Goal: Task Accomplishment & Management: Manage account settings

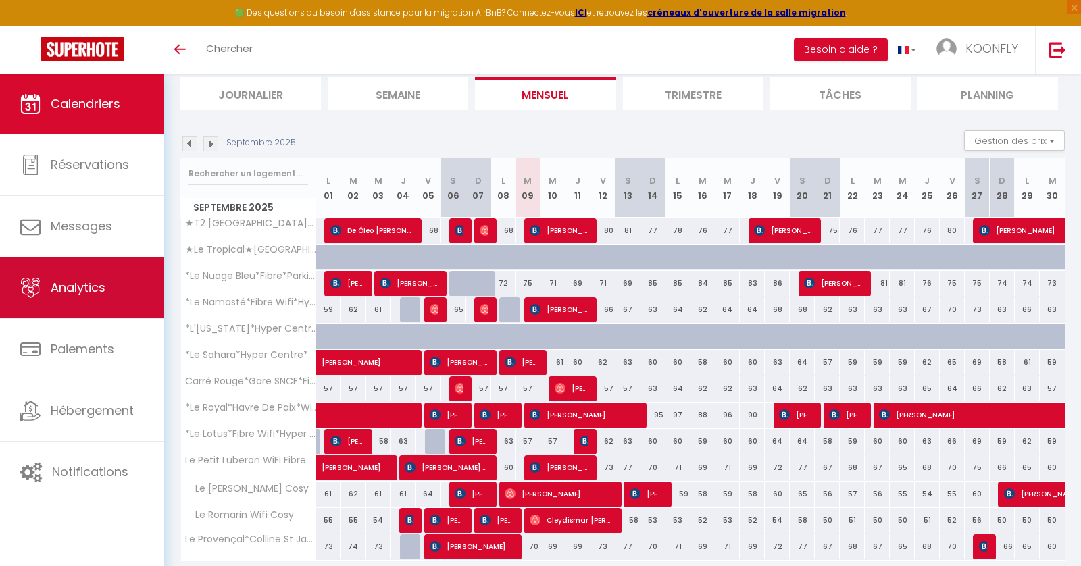
scroll to position [90, 0]
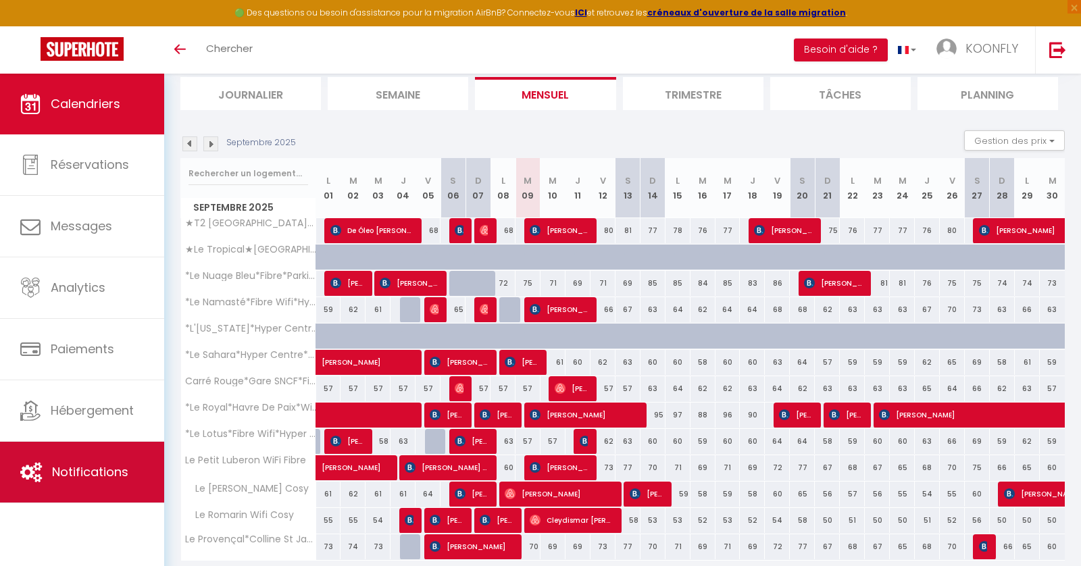
click at [80, 464] on span "Notifications" at bounding box center [90, 472] width 76 height 17
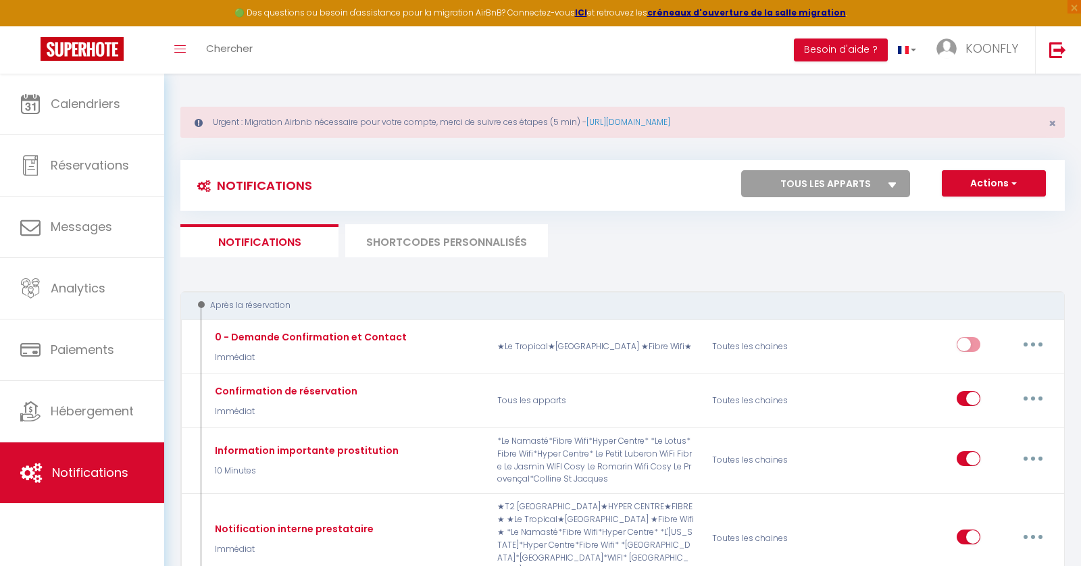
select select
checkbox input "false"
select select
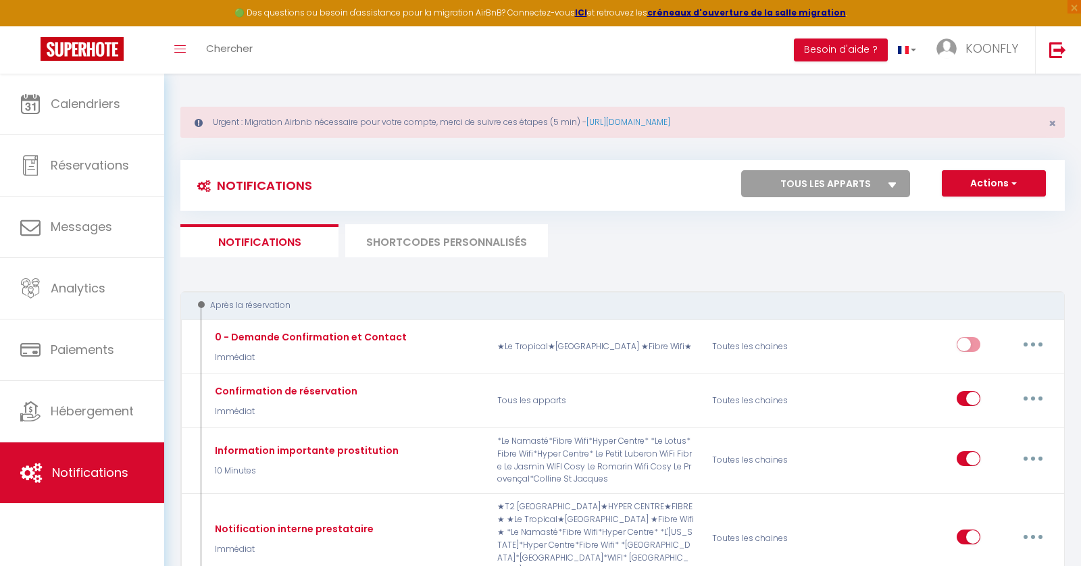
checkbox input "false"
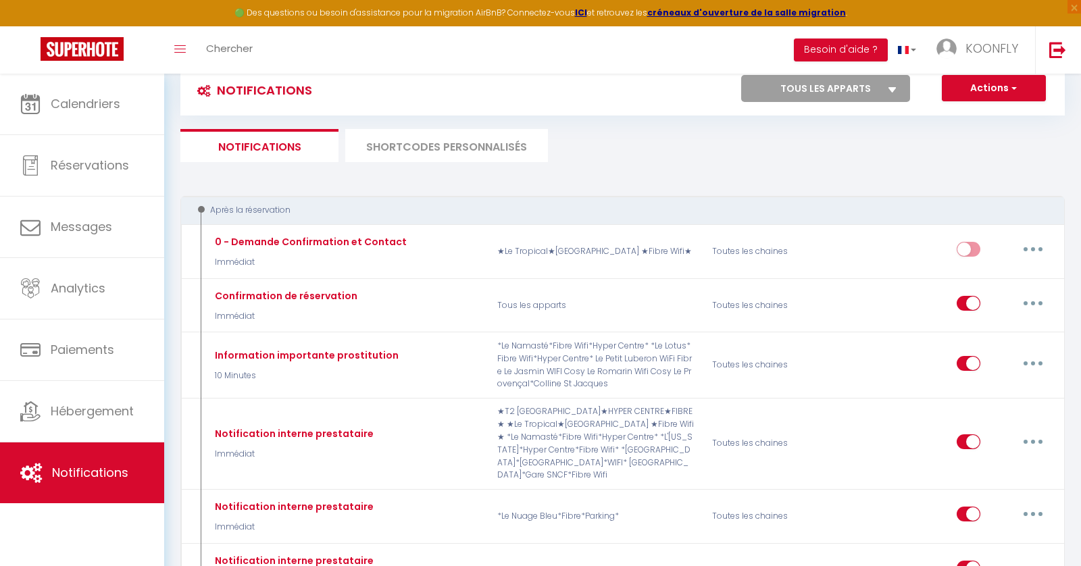
click at [879, 89] on select "Tous les apparts *Le Royal*Havre De Paix*Wifi*Terrasse* Le Provençal*Colline St…" at bounding box center [825, 88] width 169 height 27
select select "18049"
select select
checkbox input "false"
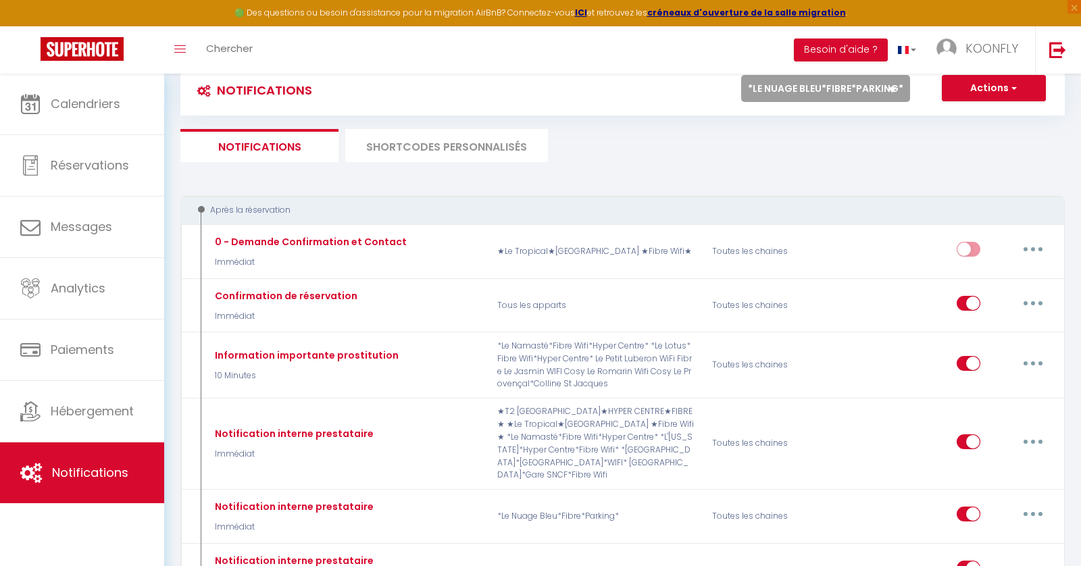
checkbox input "true"
checkbox input "false"
select select
checkbox input "false"
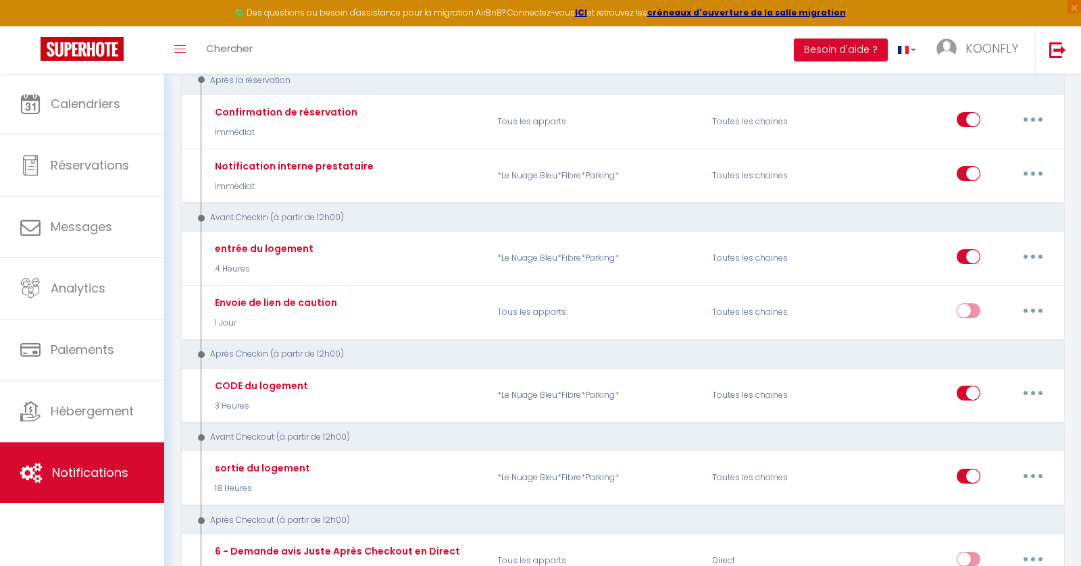
scroll to position [232, 0]
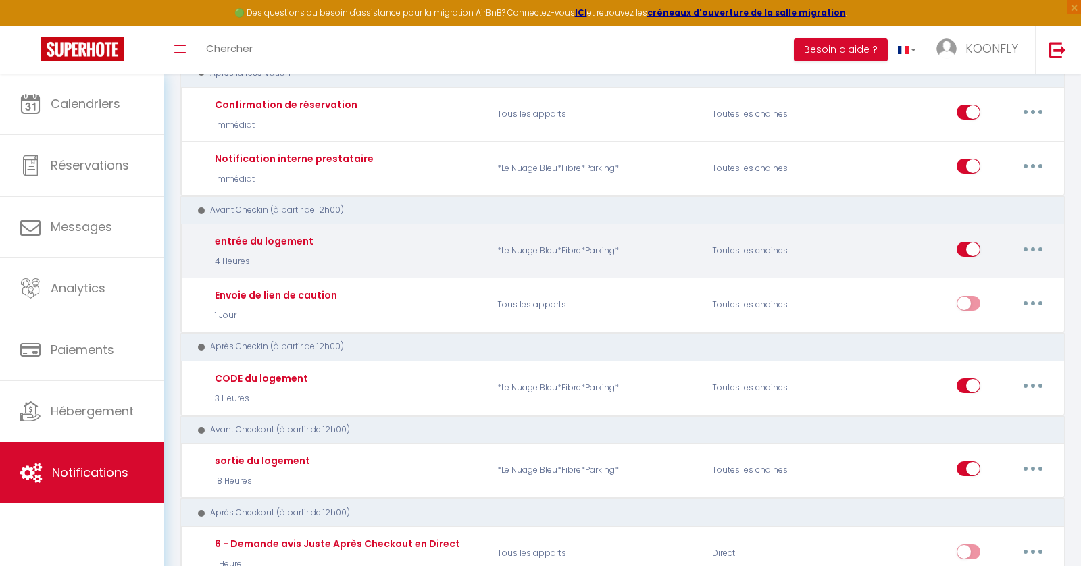
click at [1030, 239] on button "button" at bounding box center [1033, 250] width 38 height 22
click at [991, 275] on link "Editer" at bounding box center [998, 279] width 100 height 23
type input "entrée du logement"
select select "4 Heures"
select select
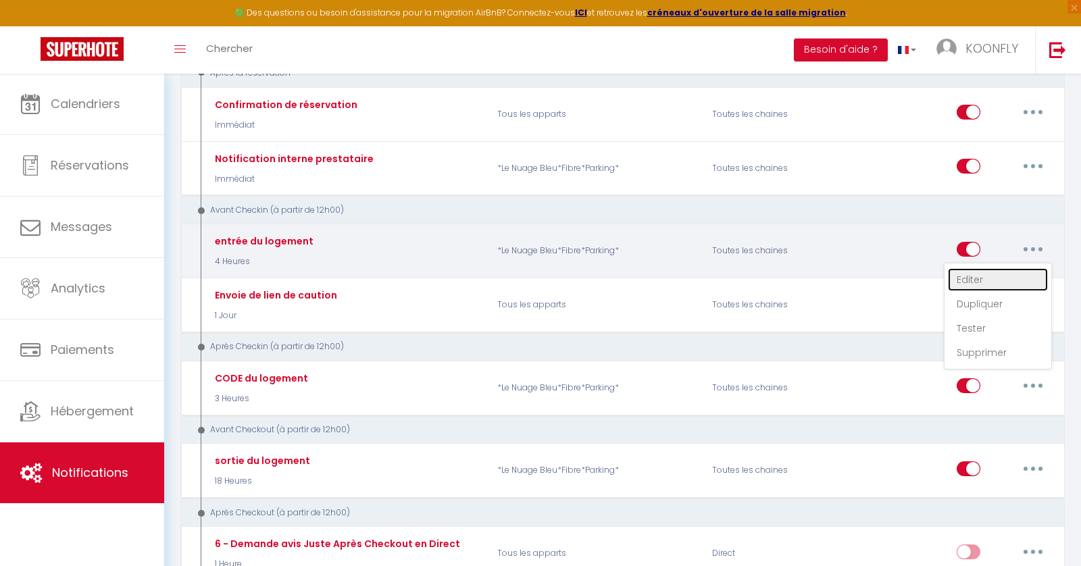
checkbox input "true"
checkbox input "false"
radio input "true"
type input "C’est le grand jour…"
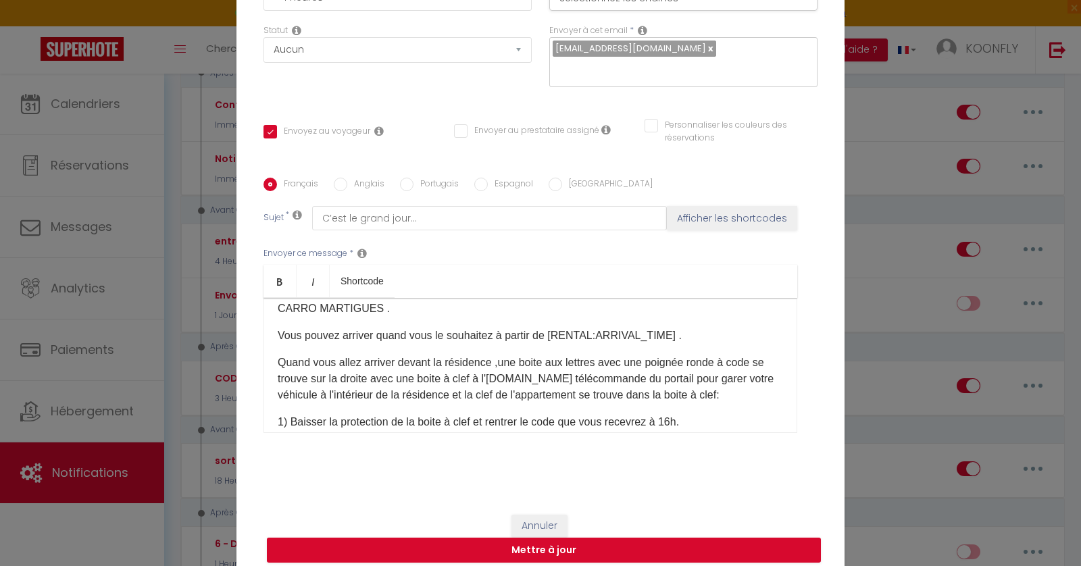
scroll to position [107, 0]
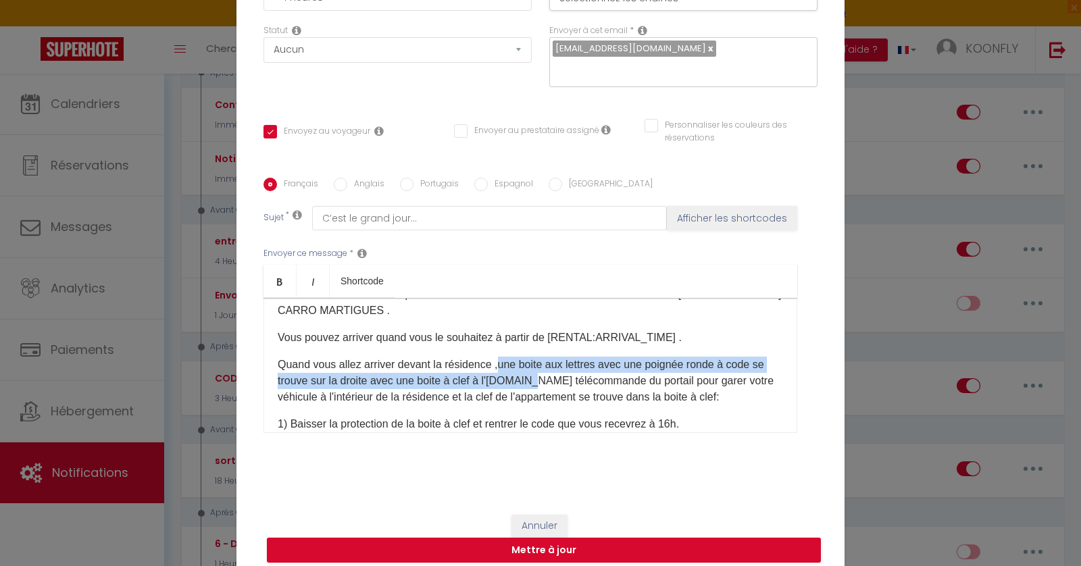
drag, startPoint x: 500, startPoint y: 356, endPoint x: 533, endPoint y: 372, distance: 36.9
click at [533, 372] on p "Quand vous allez arriver devant la résidence ,une boite aux lettres avec une po…" at bounding box center [531, 381] width 506 height 49
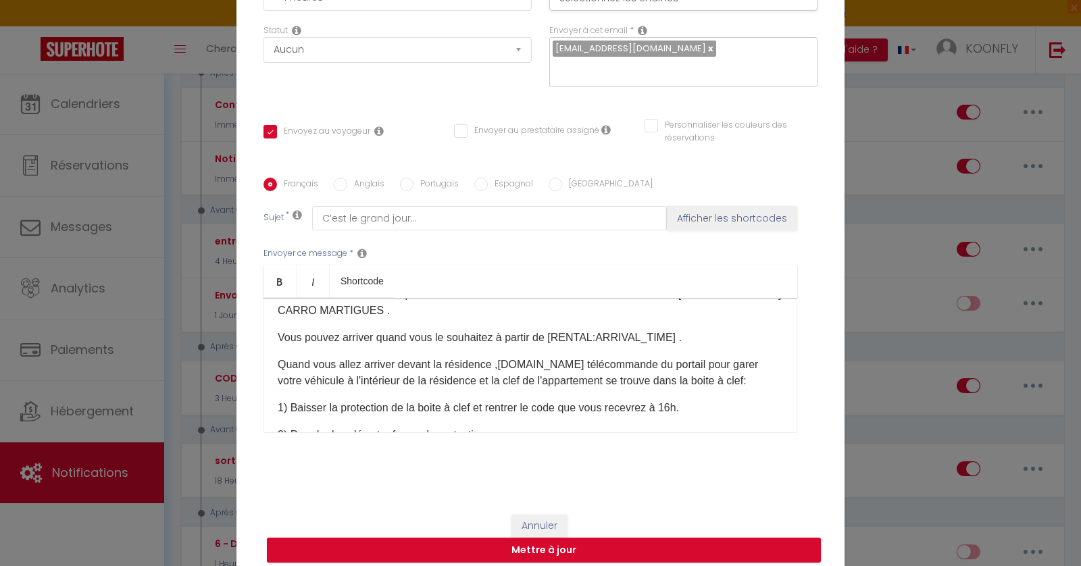
click at [505, 357] on p "Quand vous allez arriver devant la résidence ,[DOMAIN_NAME] télécommande du por…" at bounding box center [531, 373] width 506 height 32
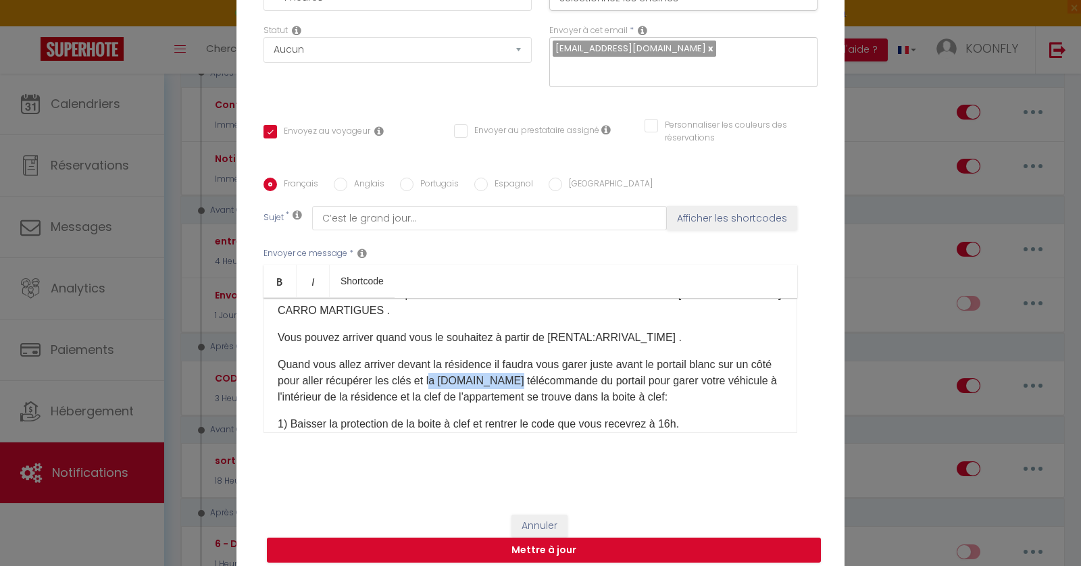
drag, startPoint x: 544, startPoint y: 374, endPoint x: 460, endPoint y: 374, distance: 84.5
click at [460, 374] on p "Quand vous allez arriver devant la résidence il faudra vous garer juste avant l…" at bounding box center [531, 381] width 506 height 49
drag, startPoint x: 452, startPoint y: 373, endPoint x: 403, endPoint y: 377, distance: 49.5
click at [403, 377] on p "Quand vous allez arriver devant la résidence il faudra vous garer juste avant l…" at bounding box center [531, 381] width 506 height 49
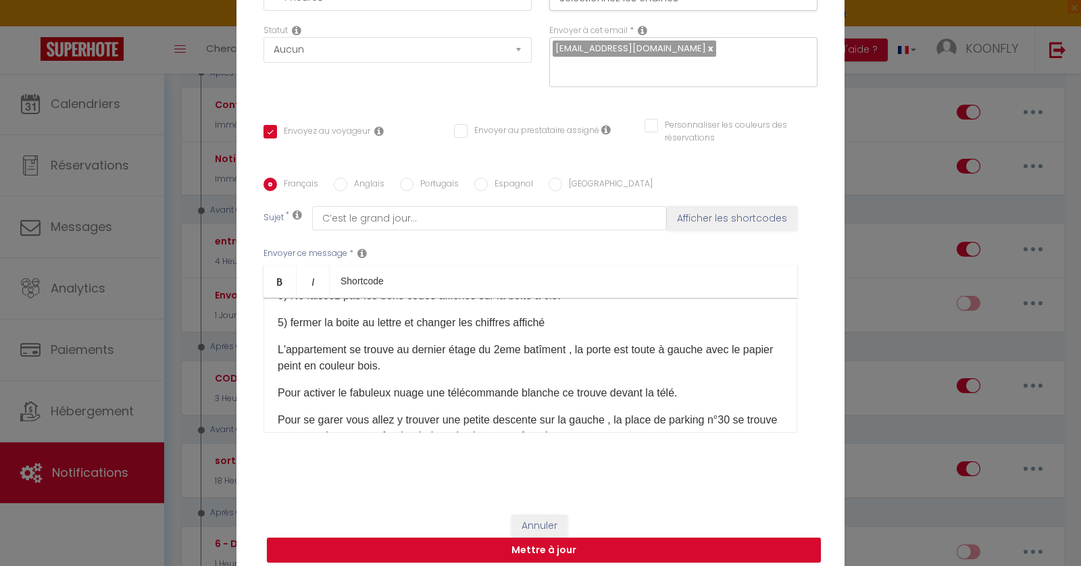
scroll to position [285, 0]
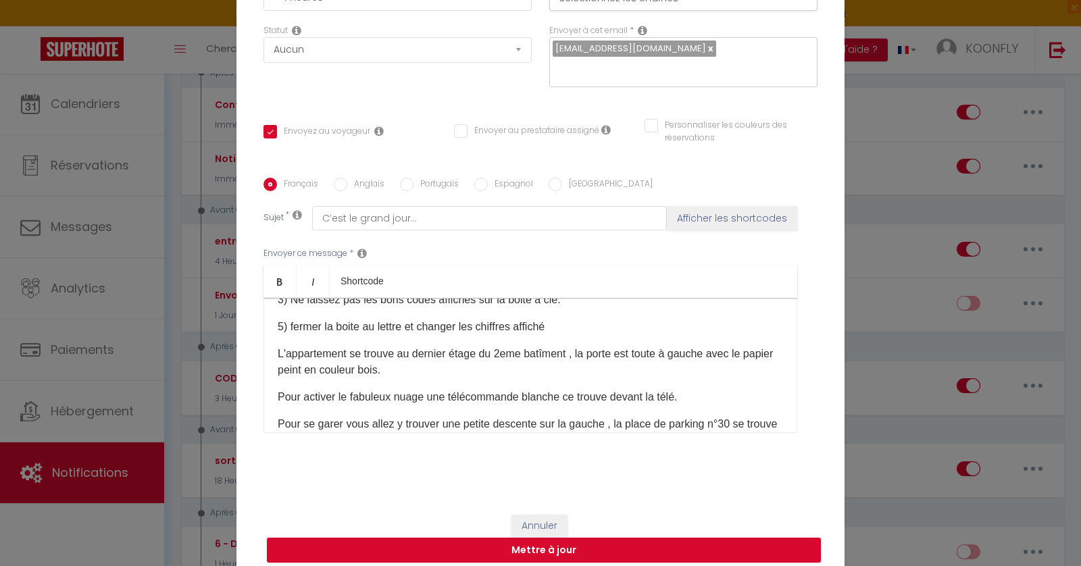
click at [424, 362] on p "L'appartement se trouve au dernier étage du 2eme batîment , la porte est toute …" at bounding box center [531, 362] width 506 height 32
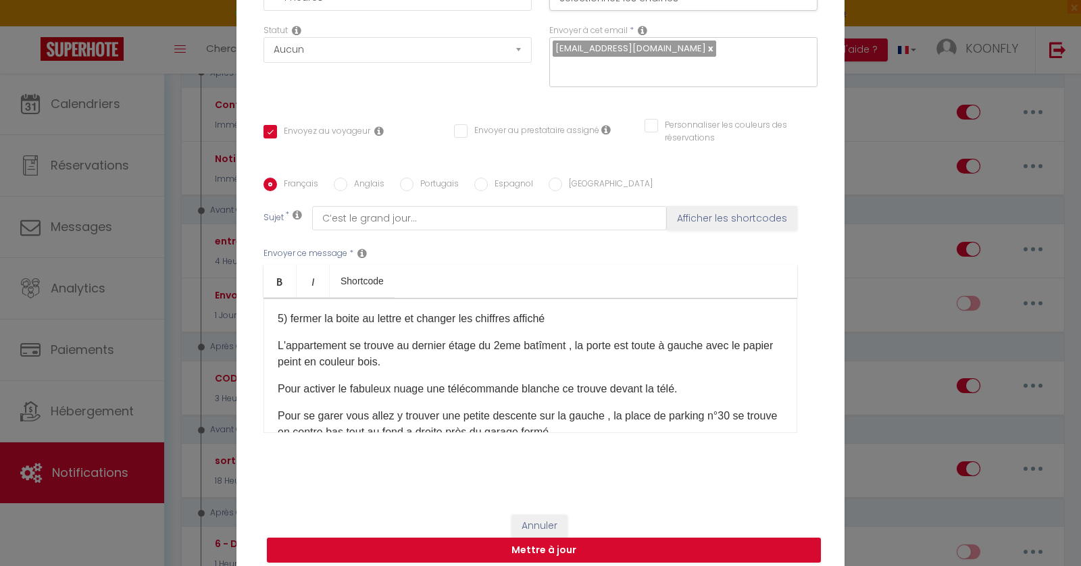
scroll to position [280, 0]
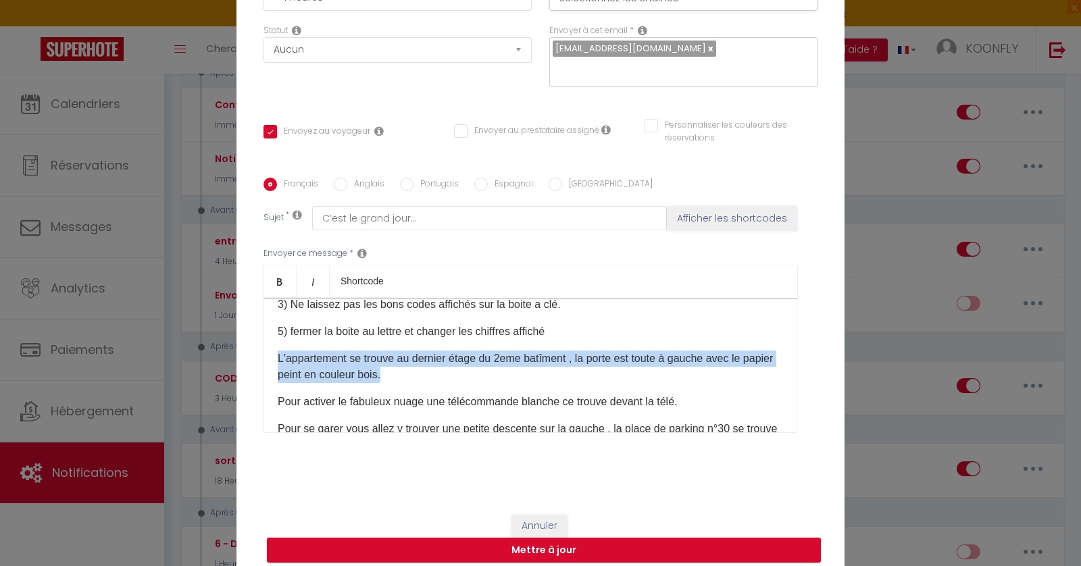
drag, startPoint x: 426, startPoint y: 364, endPoint x: 274, endPoint y: 351, distance: 152.6
click at [274, 351] on div "​ Bonjour [GUEST:FIRST_NAME] , C’est le grand jour… nous sommes heureux de pouv…" at bounding box center [531, 365] width 534 height 135
copy p "L'appartement se trouve au dernier étage du 2eme batîment , la porte est toute …"
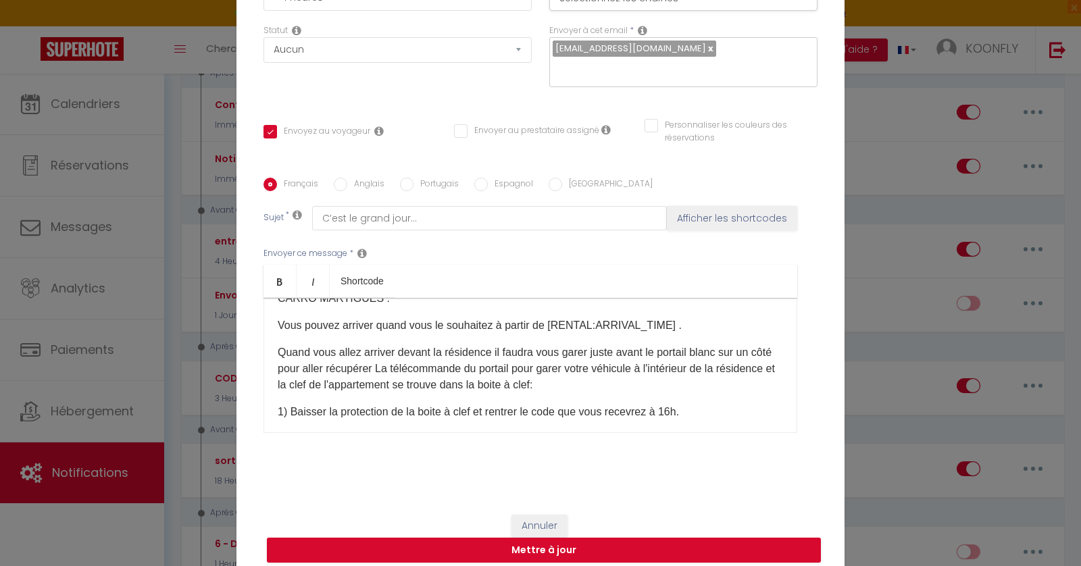
scroll to position [100, 0]
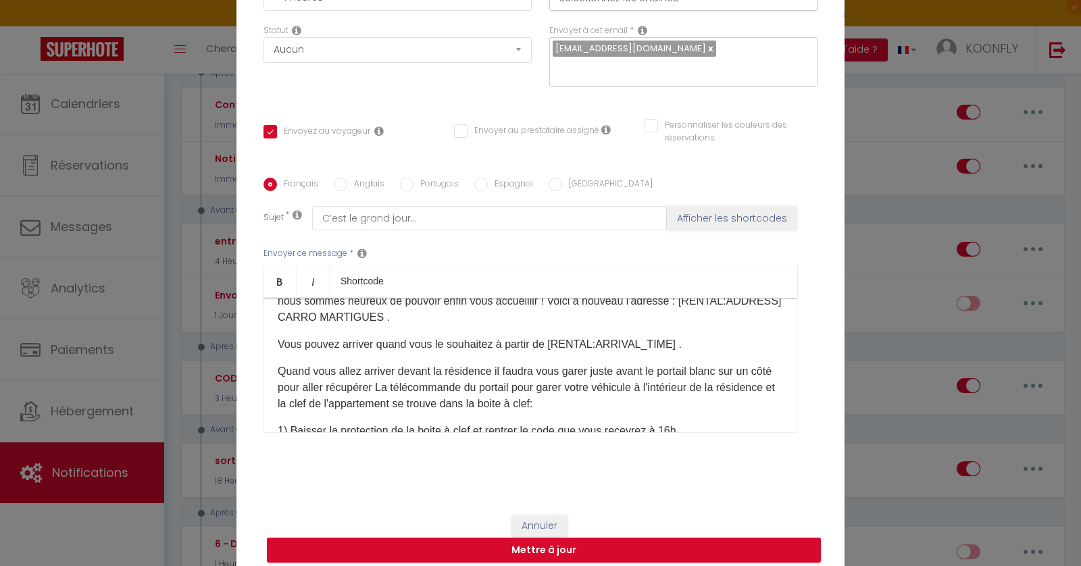
click at [602, 397] on p "Quand vous allez arriver devant la résidence il faudra vous garer juste avant l…" at bounding box center [531, 388] width 506 height 49
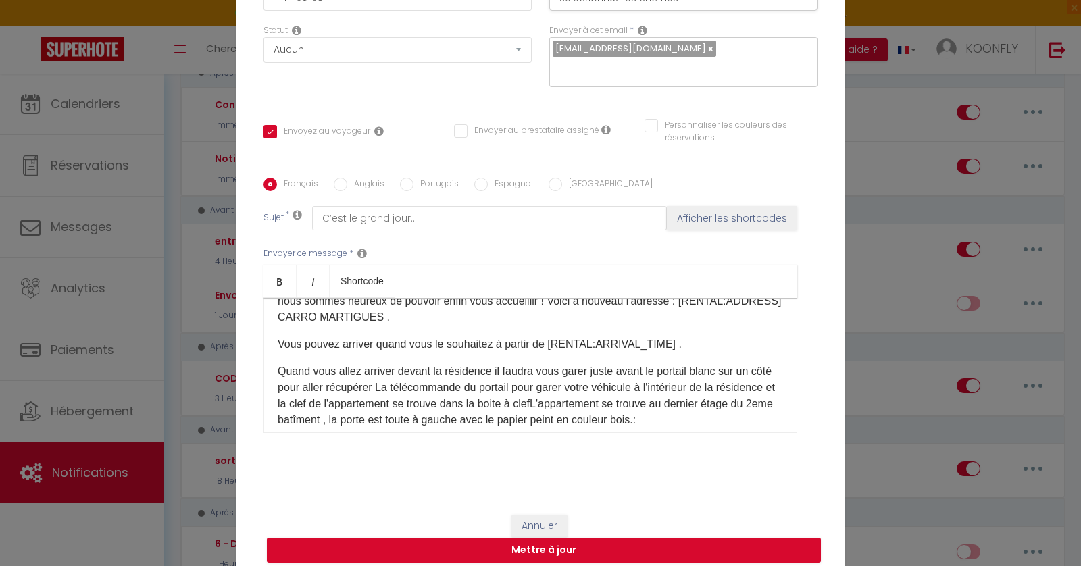
click at [602, 397] on p "Quand vous allez arriver devant la résidence il faudra vous garer juste avant l…" at bounding box center [531, 396] width 506 height 65
drag, startPoint x: 671, startPoint y: 397, endPoint x: 602, endPoint y: 396, distance: 69.0
click at [602, 396] on p "Quand vous allez arriver devant la résidence il faudra vous garer juste avant l…" at bounding box center [531, 396] width 506 height 65
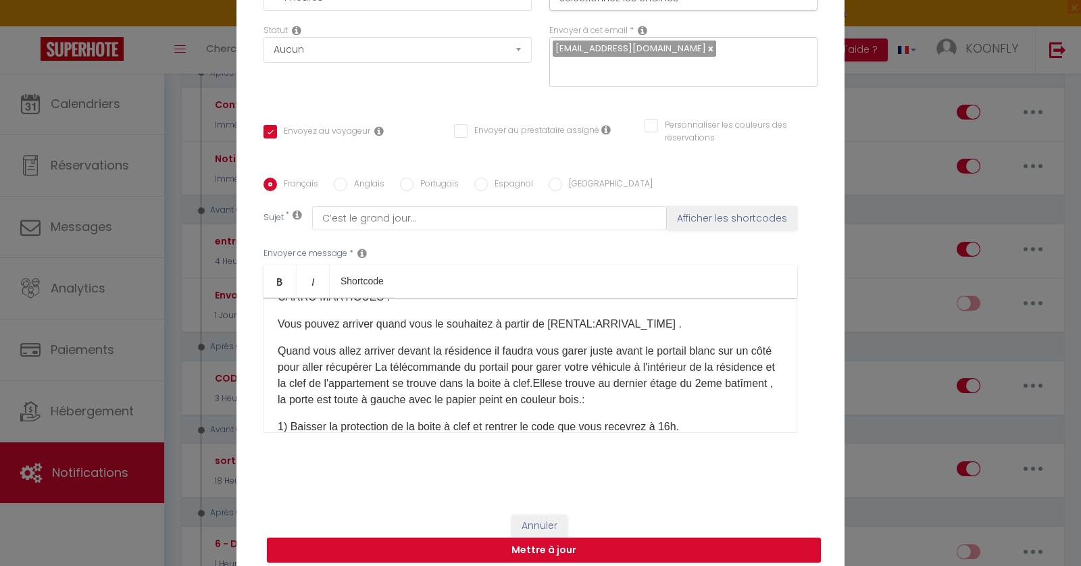
scroll to position [126, 0]
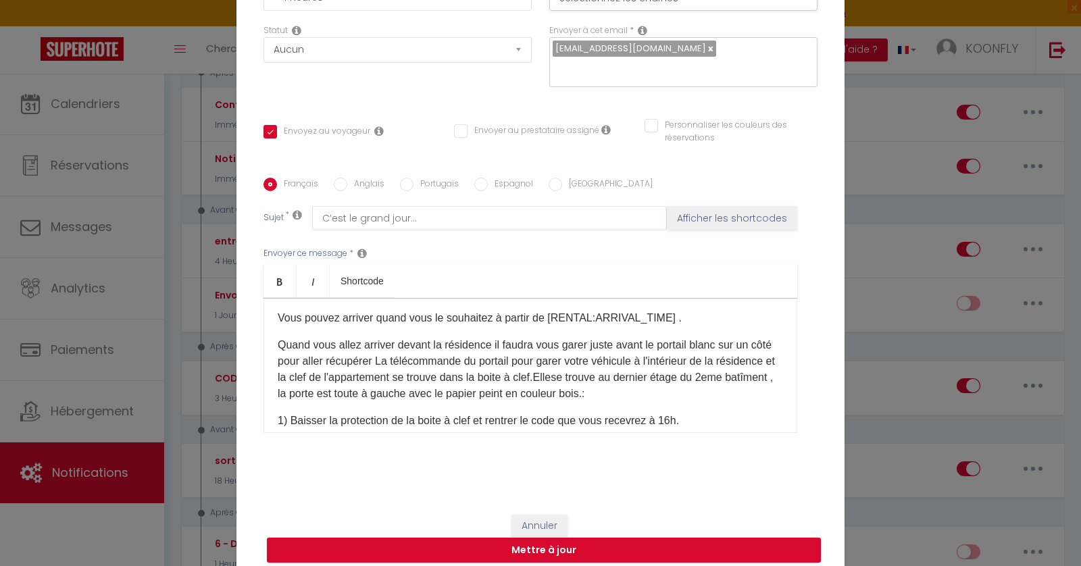
click at [352, 385] on p "Quand vous allez arriver devant la résidence il faudra vous garer juste avant l…" at bounding box center [531, 369] width 506 height 65
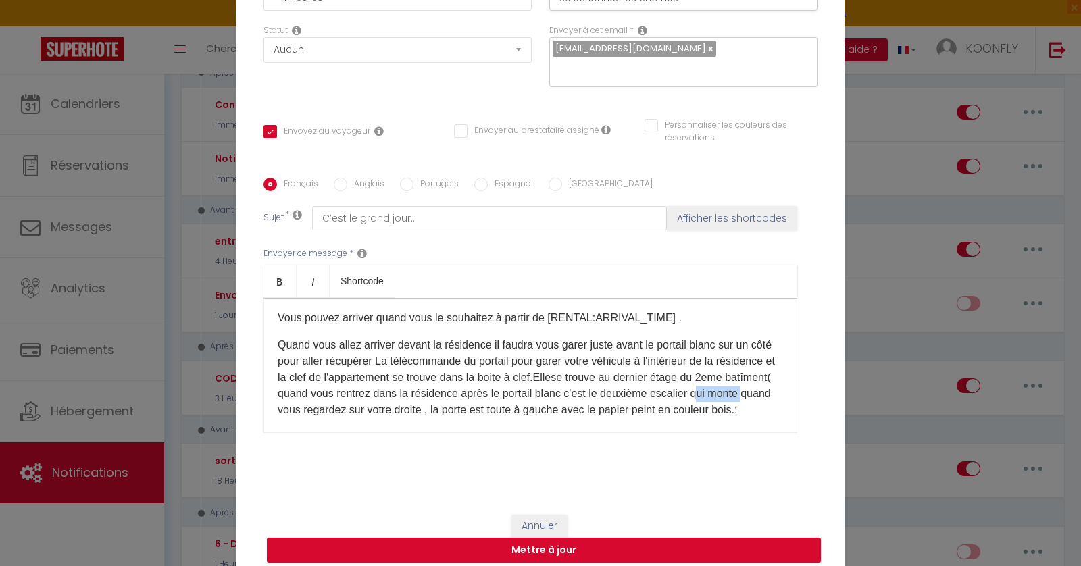
drag, startPoint x: 326, startPoint y: 401, endPoint x: 268, endPoint y: 399, distance: 58.2
click at [268, 399] on div "​ Bonjour [GUEST:FIRST_NAME] , C’est le grand jour… nous sommes heureux de pouv…" at bounding box center [531, 365] width 534 height 135
click at [637, 401] on p "Quand vous allez arriver devant la résidence il faudra vous garer juste avant l…" at bounding box center [531, 377] width 506 height 81
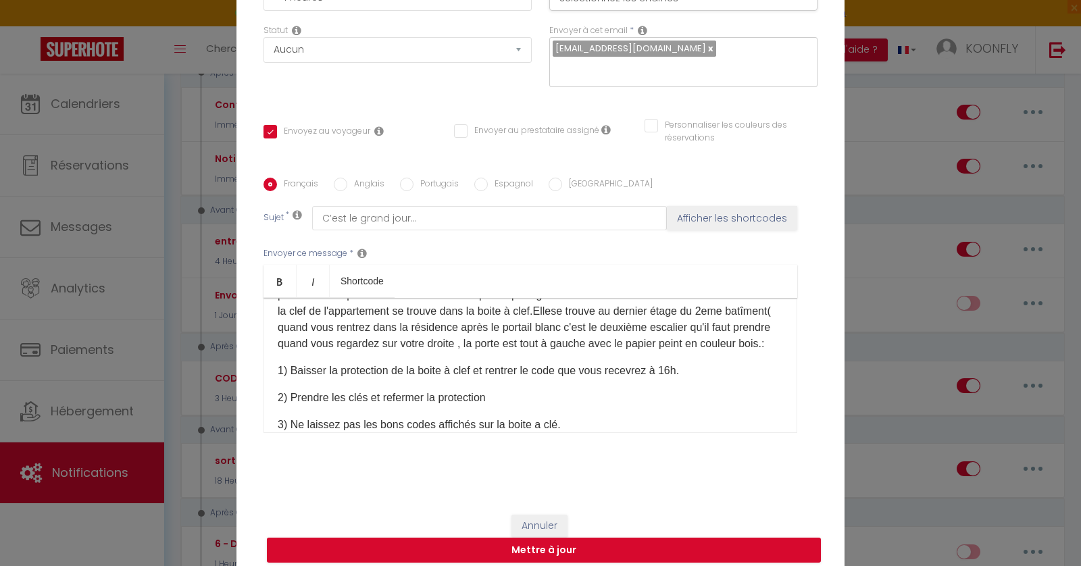
scroll to position [192, 0]
click at [351, 350] on p "Quand vous allez arriver devant la résidence il faudra vous garer juste avant l…" at bounding box center [531, 312] width 506 height 81
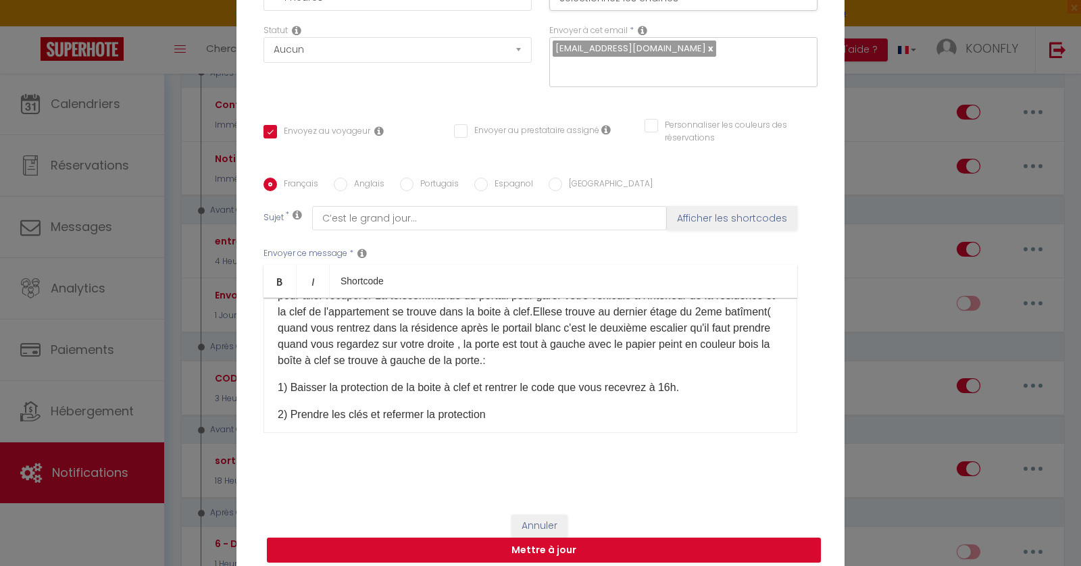
click at [622, 366] on div "​ Bonjour [GUEST:FIRST_NAME] , C’est le grand jour… nous sommes heureux de pouv…" at bounding box center [531, 365] width 534 height 135
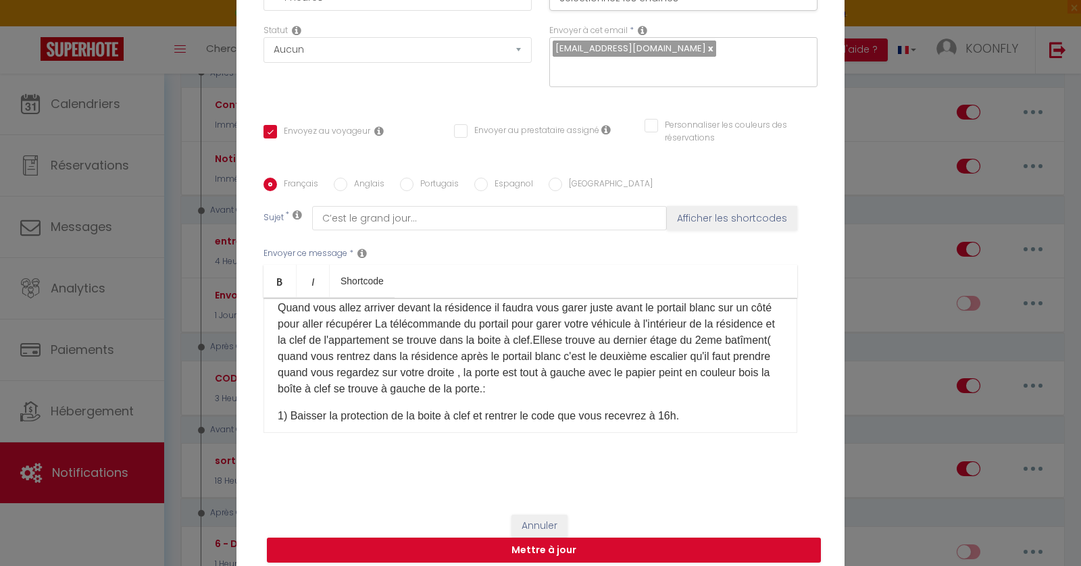
scroll to position [139, 0]
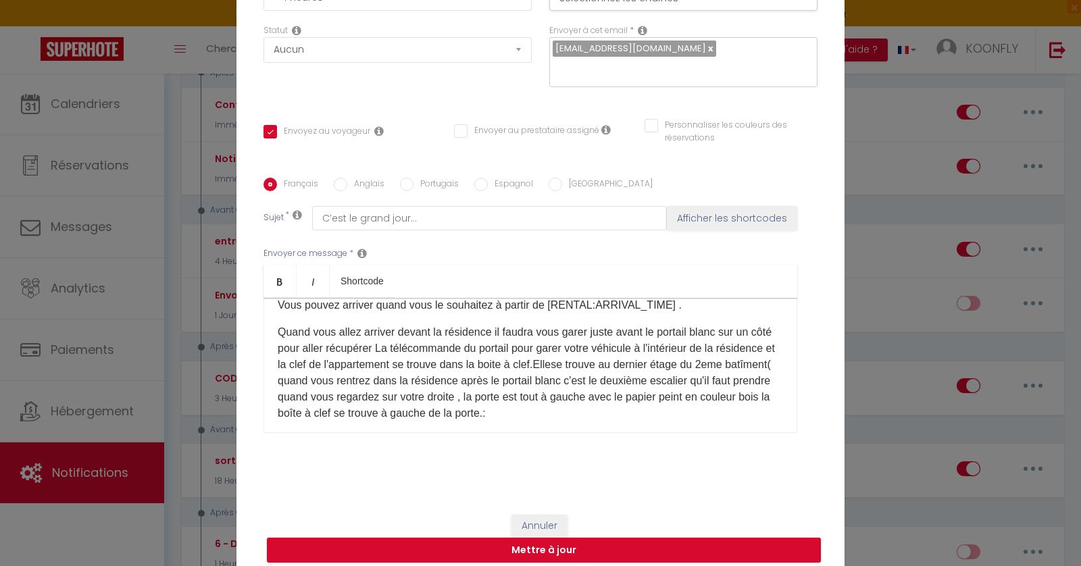
drag, startPoint x: 276, startPoint y: 321, endPoint x: 575, endPoint y: 401, distance: 309.2
click at [575, 401] on div "​ Bonjour [GUEST:FIRST_NAME] , C’est le grand jour… nous sommes heureux de pouv…" at bounding box center [531, 365] width 534 height 135
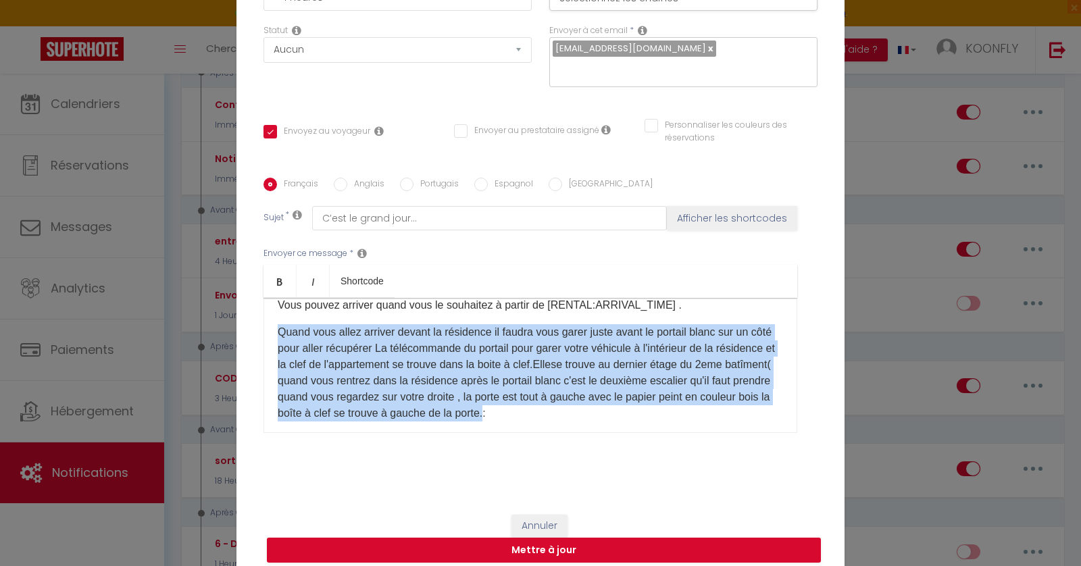
copy p "Quand vous allez arriver devant la résidence il faudra vous garer juste avant l…"
click at [340, 178] on input "Anglais" at bounding box center [341, 185] width 14 height 14
radio input "true"
checkbox input "true"
checkbox input "false"
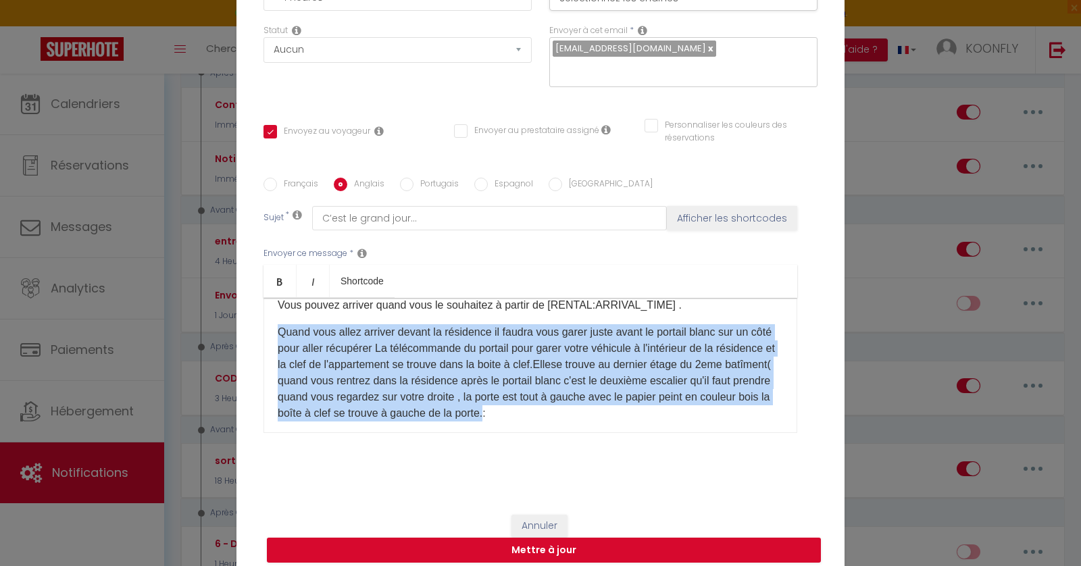
checkbox input "false"
type input "Confirm your arrival - [BOOKING:ID] - [GUEST:FIRST_NAME] [GUEST:LAST_NAME] - [R…"
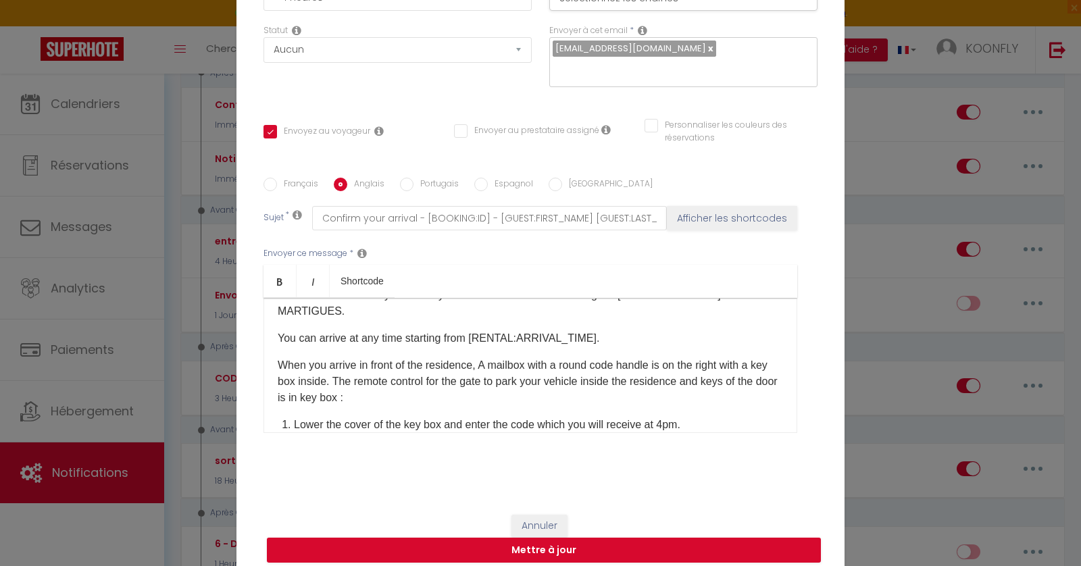
scroll to position [72, 0]
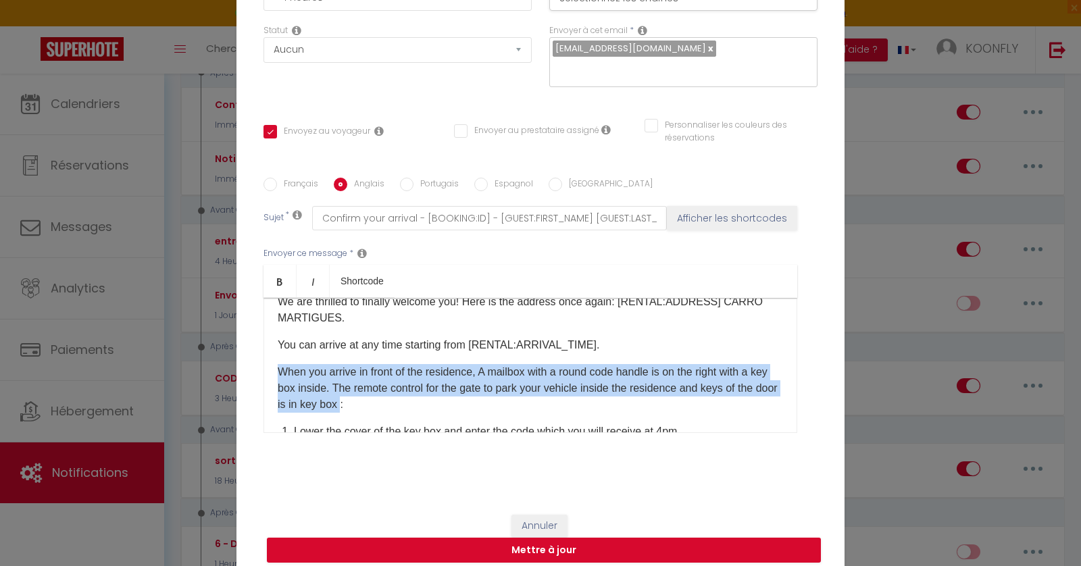
drag, startPoint x: 278, startPoint y: 362, endPoint x: 383, endPoint y: 399, distance: 111.2
click at [384, 399] on p "When you arrive in front of the residence, A mailbox with a round code handle i…" at bounding box center [531, 388] width 506 height 49
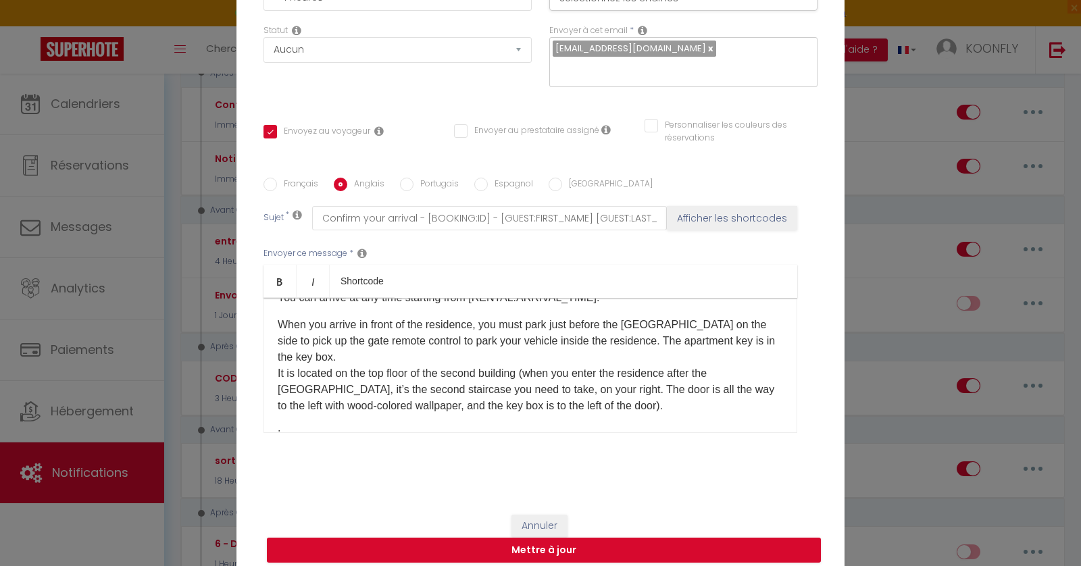
scroll to position [115, 0]
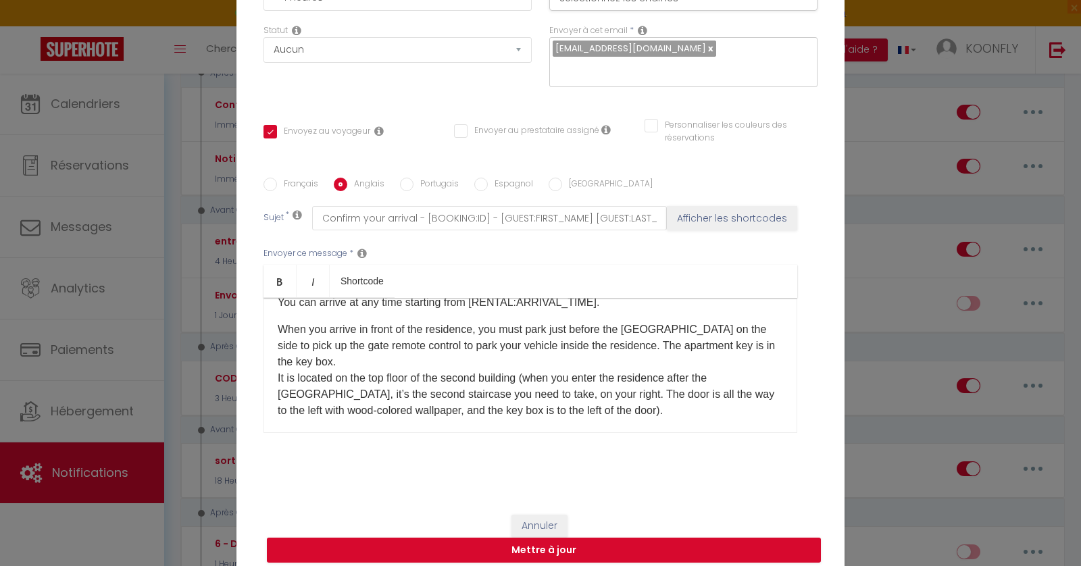
click at [405, 178] on input "Portugais" at bounding box center [407, 185] width 14 height 14
radio input "true"
checkbox input "true"
checkbox input "false"
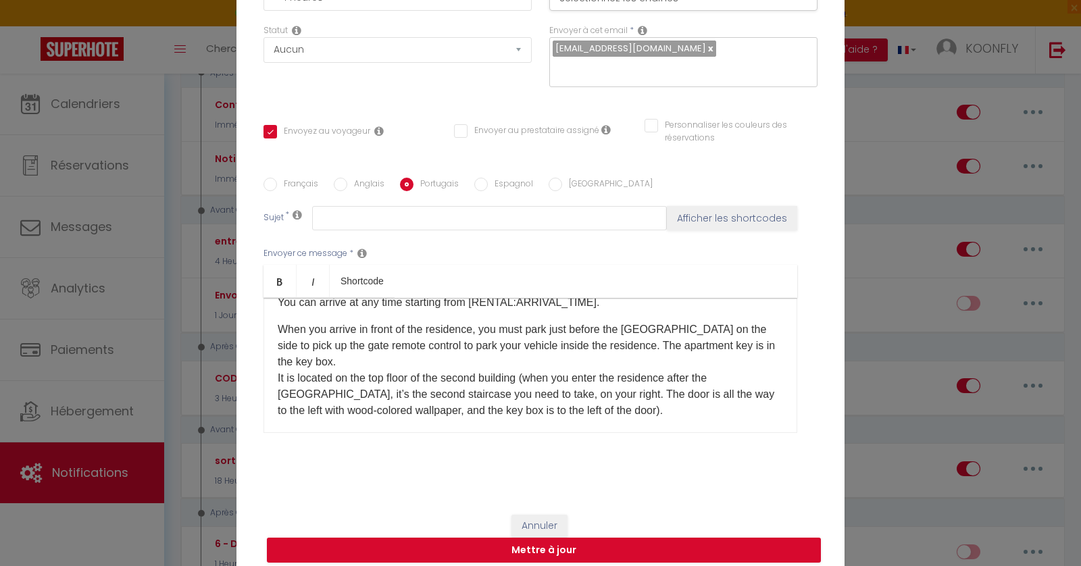
scroll to position [0, 0]
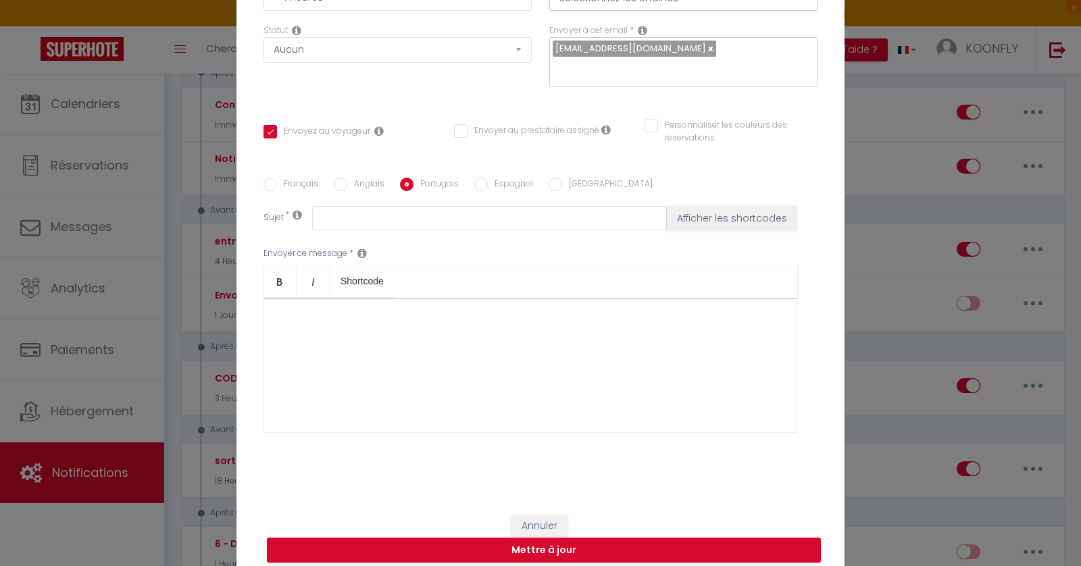
click at [476, 166] on div "Français Anglais Portugais Espagnol Italien Sujet * Afficher les shortcodes Env…" at bounding box center [541, 313] width 554 height 313
click at [482, 178] on input "Espagnol" at bounding box center [481, 185] width 14 height 14
radio input "true"
checkbox input "true"
checkbox input "false"
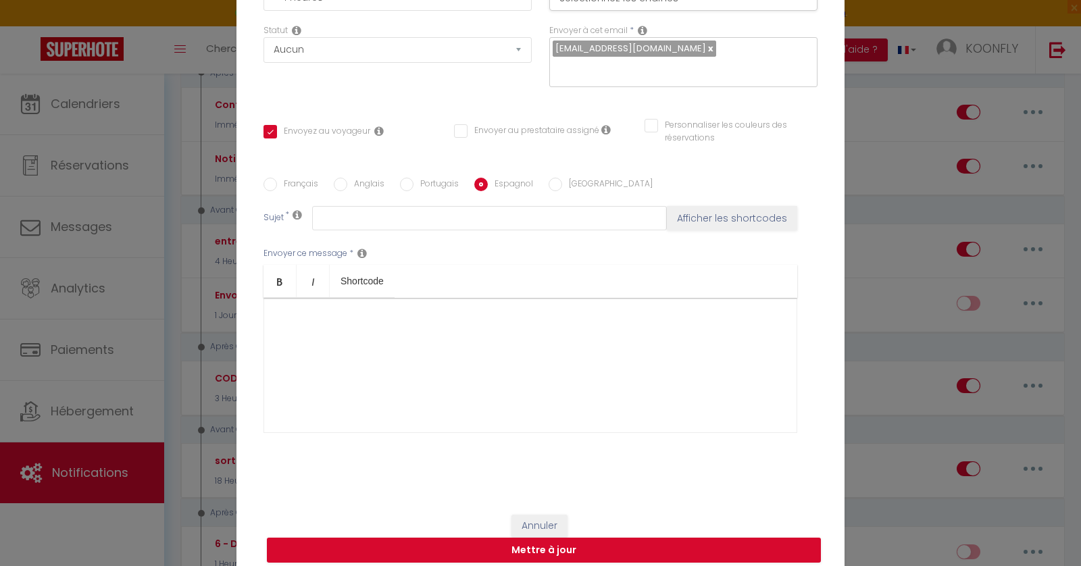
checkbox input "false"
click at [552, 178] on input "[GEOGRAPHIC_DATA]" at bounding box center [556, 185] width 14 height 14
radio input "true"
checkbox input "true"
checkbox input "false"
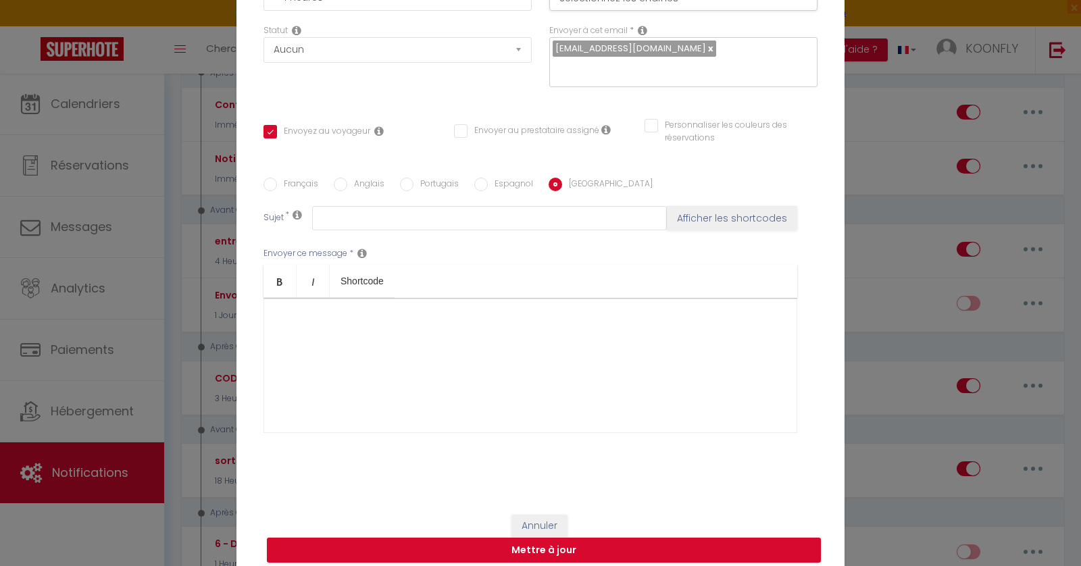
checkbox input "false"
click at [477, 178] on input "Espagnol" at bounding box center [481, 185] width 14 height 14
radio input "true"
checkbox input "true"
checkbox input "false"
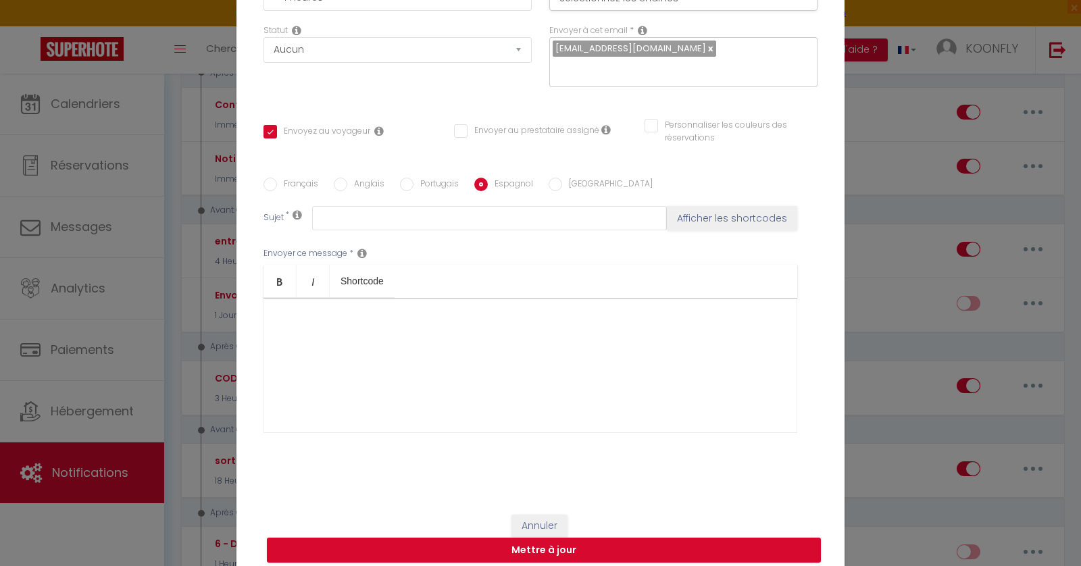
checkbox input "false"
click at [276, 178] on input "Français" at bounding box center [271, 185] width 14 height 14
radio input "true"
checkbox input "true"
checkbox input "false"
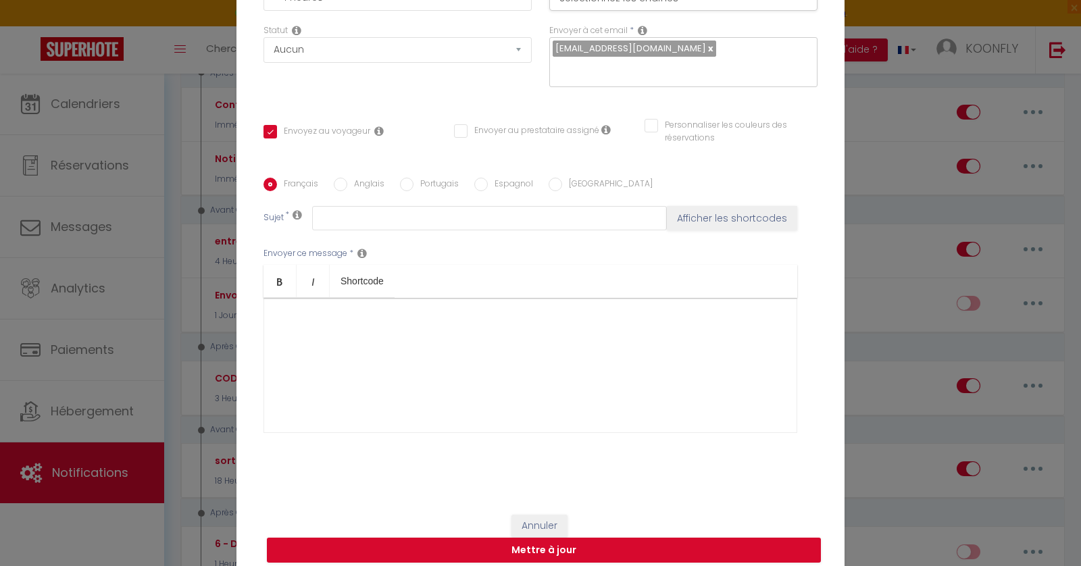
checkbox input "false"
type input "C’est le grand jour…"
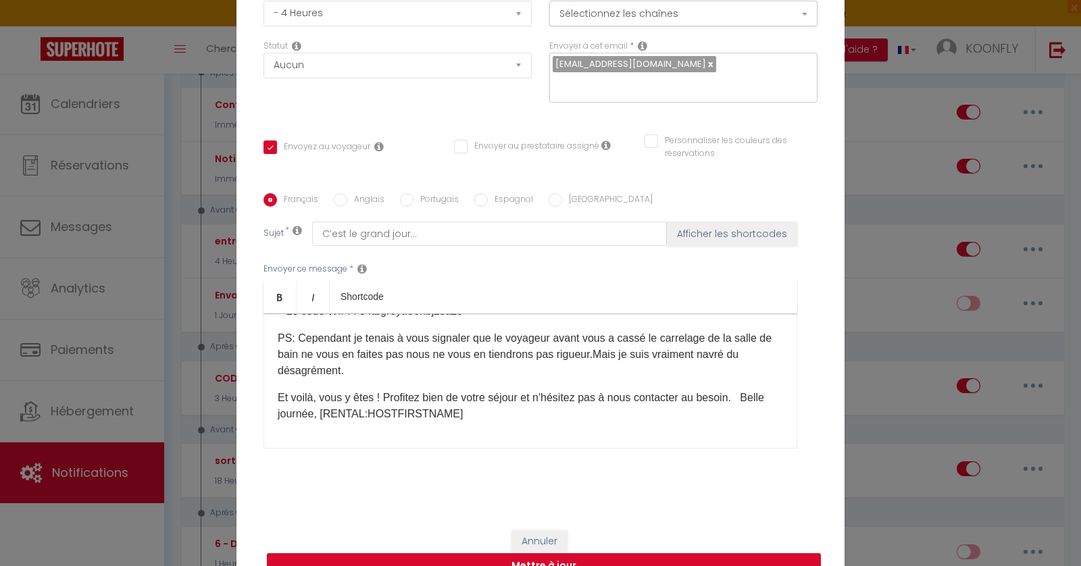
scroll to position [125, 0]
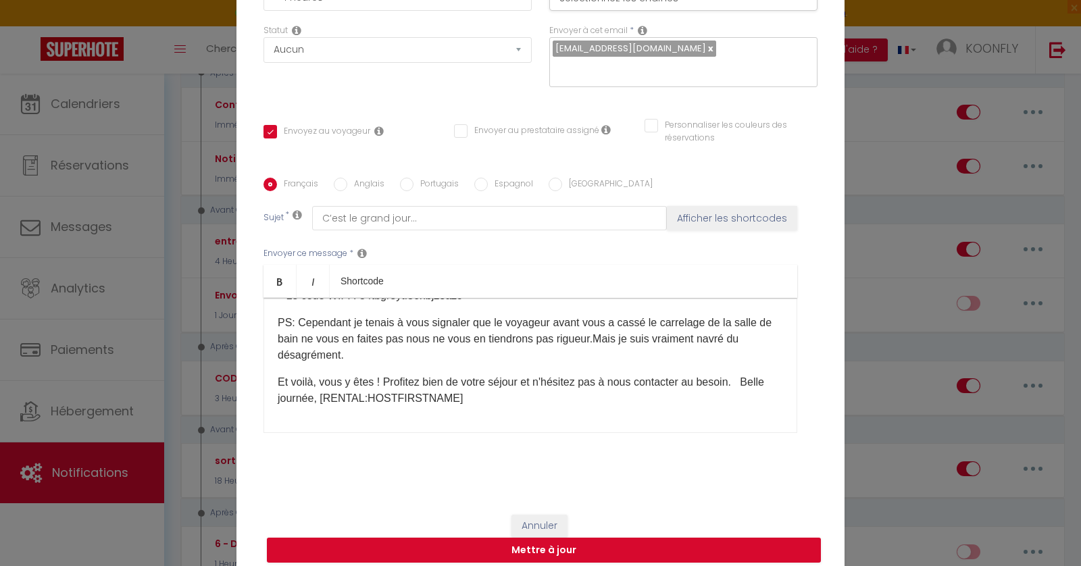
drag, startPoint x: 278, startPoint y: 409, endPoint x: 393, endPoint y: 564, distance: 192.8
click at [393, 564] on form "Modifier la notification × Titre * entrée du logement Pour cet hébergement Séle…" at bounding box center [541, 191] width 608 height 773
copy div "Loremip [DOLOR:SITAM_CONS] , A’eli se doeiu temp… inci utlabo etdolor ma aliqua…"
click at [484, 178] on input "Espagnol" at bounding box center [481, 185] width 14 height 14
radio input "true"
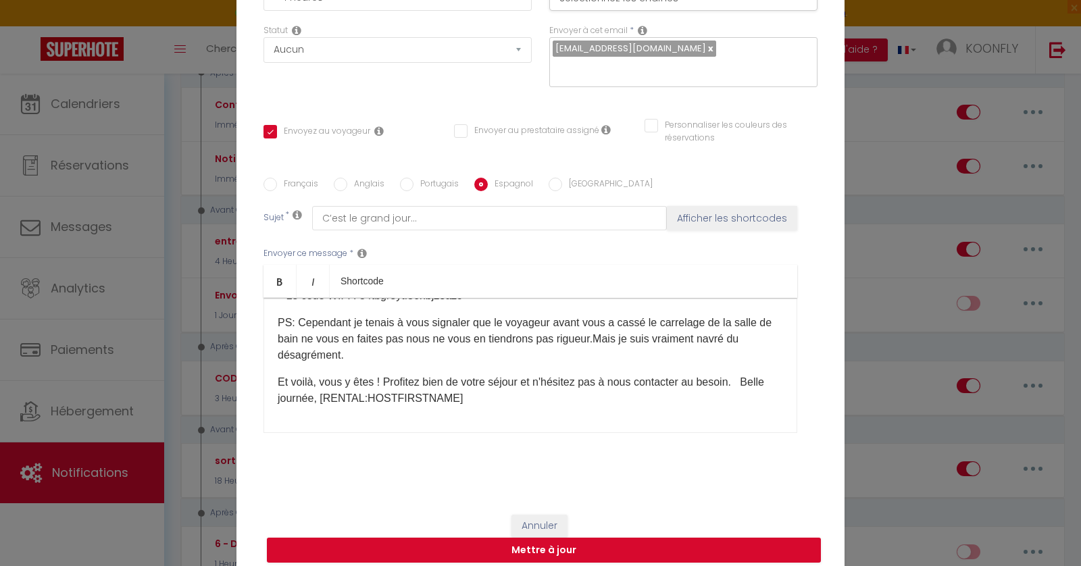
checkbox input "true"
checkbox input "false"
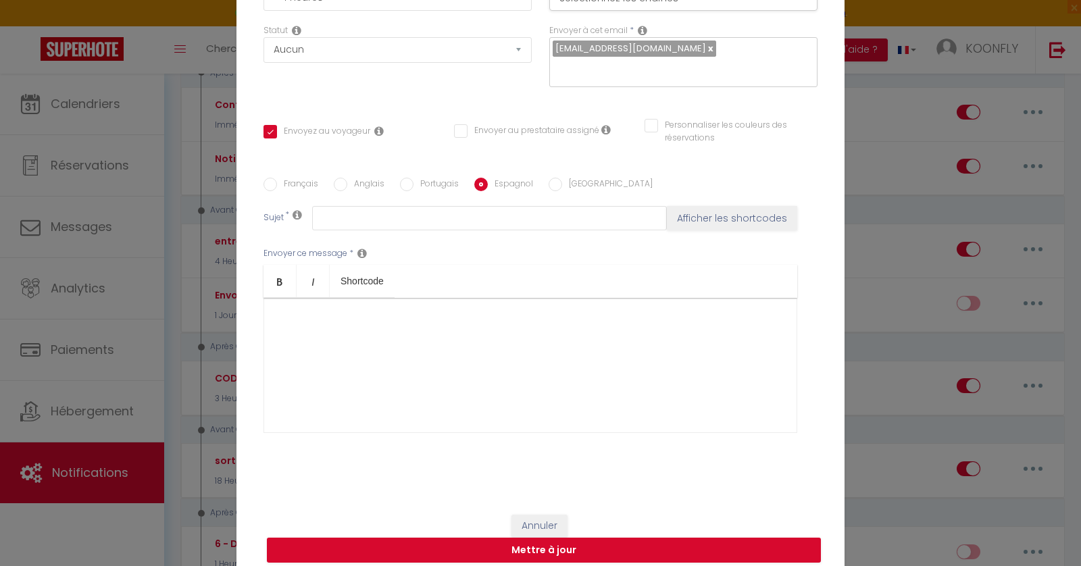
click at [378, 314] on div at bounding box center [531, 365] width 534 height 135
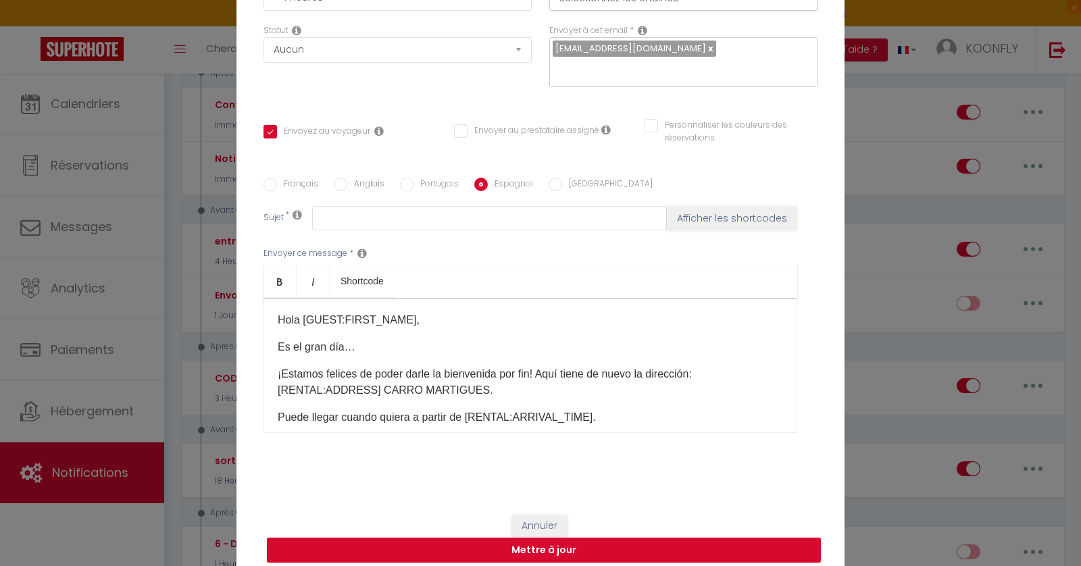
click at [554, 178] on input "[GEOGRAPHIC_DATA]" at bounding box center [556, 185] width 14 height 14
radio input "true"
checkbox input "true"
checkbox input "false"
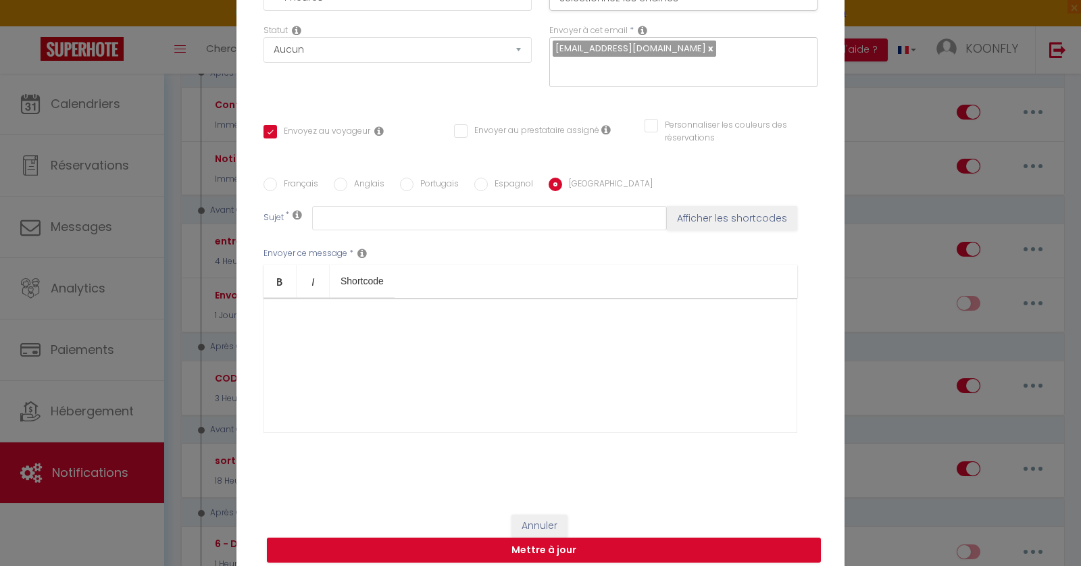
click at [442, 333] on div at bounding box center [531, 365] width 534 height 135
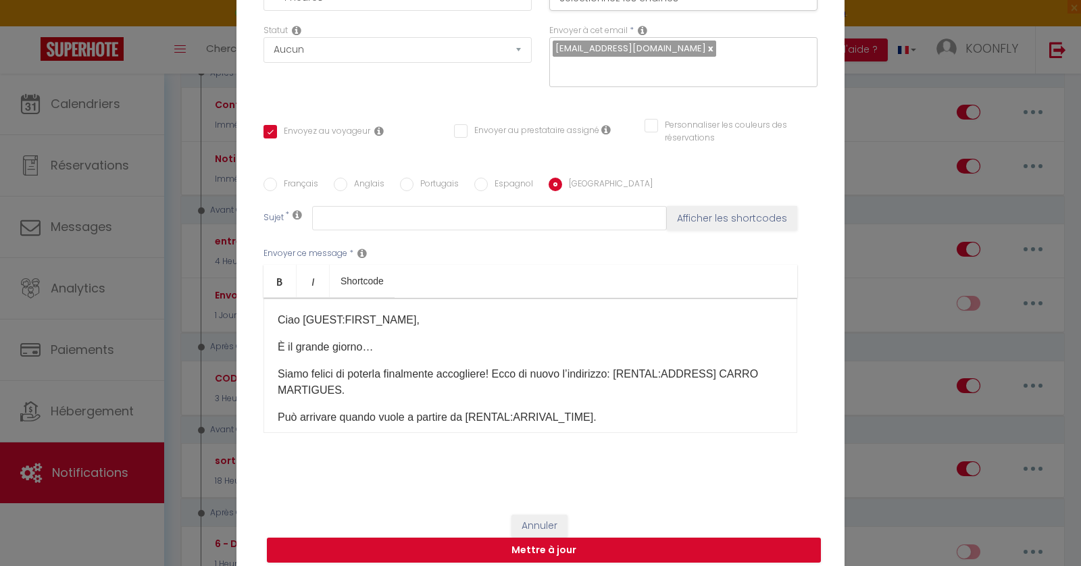
click at [488, 178] on label "Espagnol" at bounding box center [510, 185] width 45 height 15
click at [487, 178] on input "Espagnol" at bounding box center [481, 185] width 14 height 14
radio input "true"
checkbox input "true"
checkbox input "false"
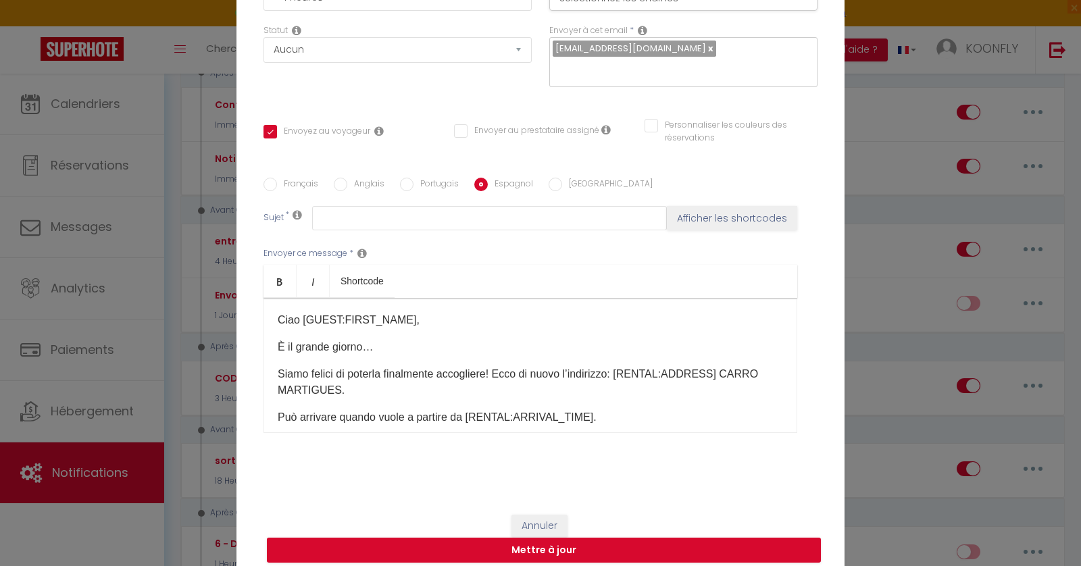
checkbox input "false"
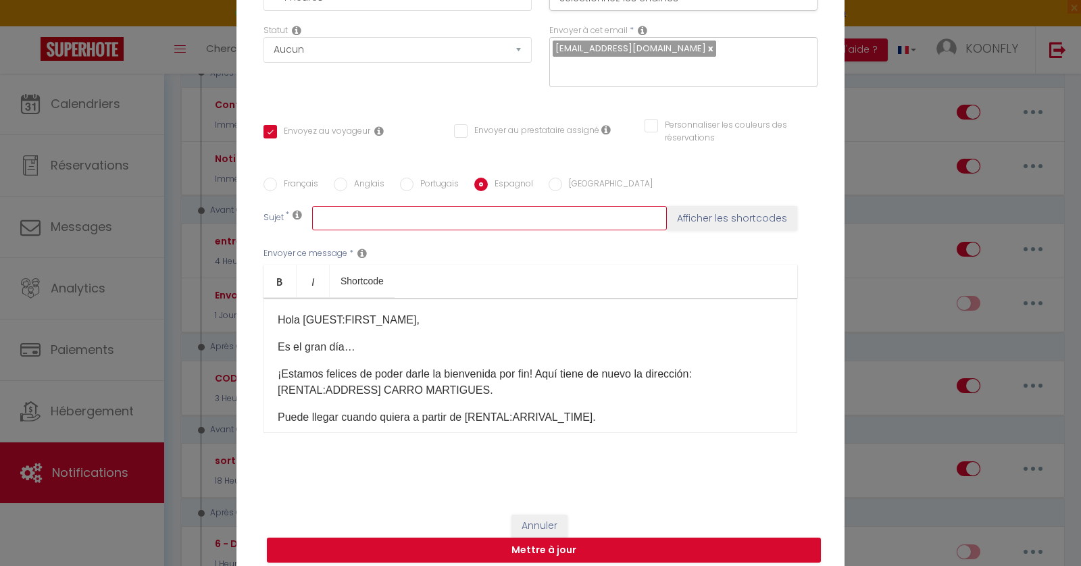
click at [464, 206] on input "text" at bounding box center [489, 218] width 355 height 24
paste input "Es el gran día"
type input "Es el gran día"
checkbox input "true"
checkbox input "false"
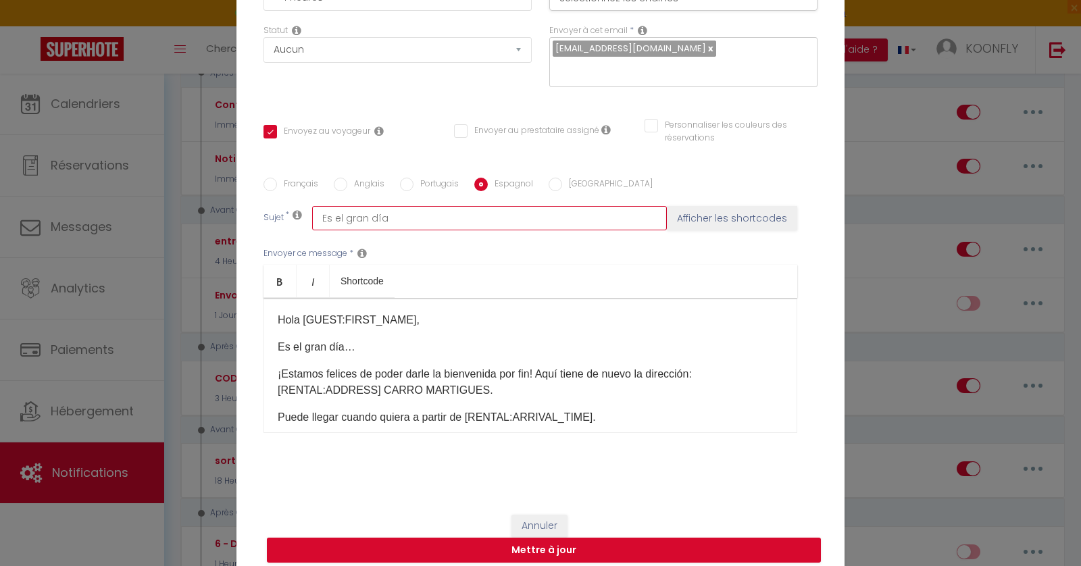
checkbox input "false"
type input "Es el gran día."
checkbox input "true"
checkbox input "false"
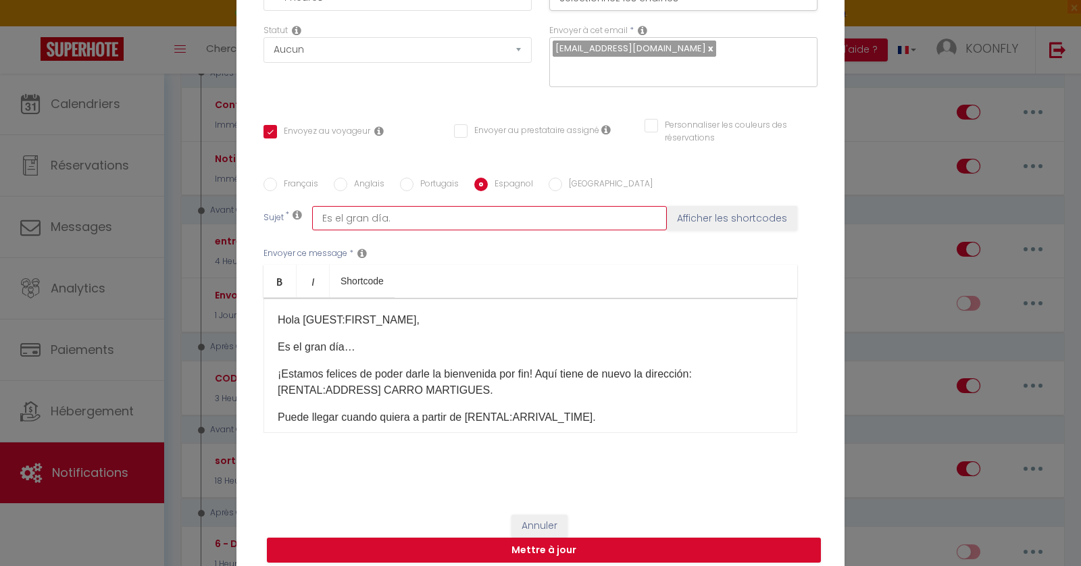
type input "Es el gran día.."
checkbox input "true"
checkbox input "false"
type input "Es el gran día..."
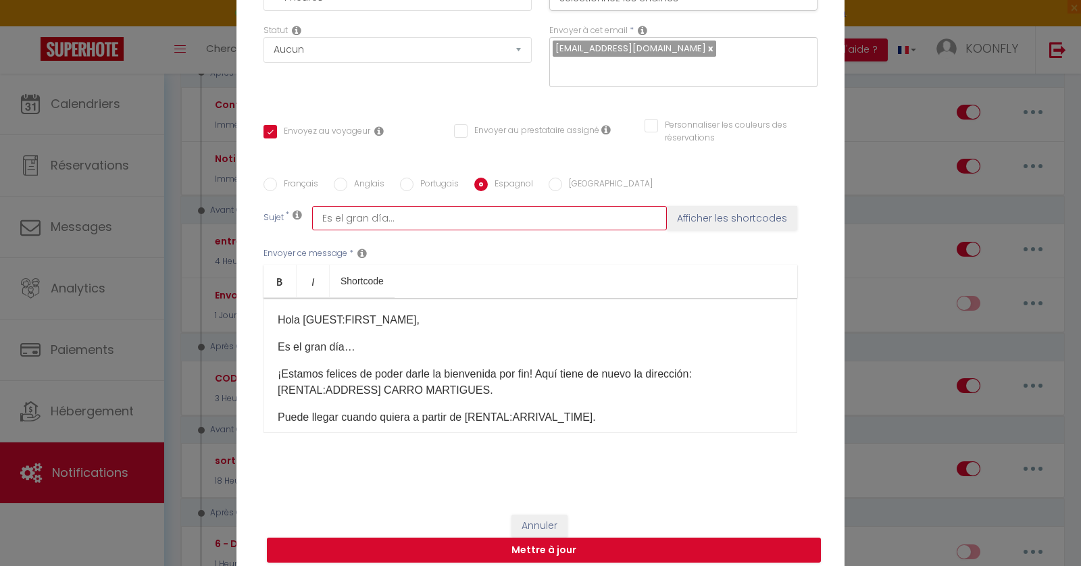
checkbox input "true"
checkbox input "false"
type input "Es el gran día...."
checkbox input "true"
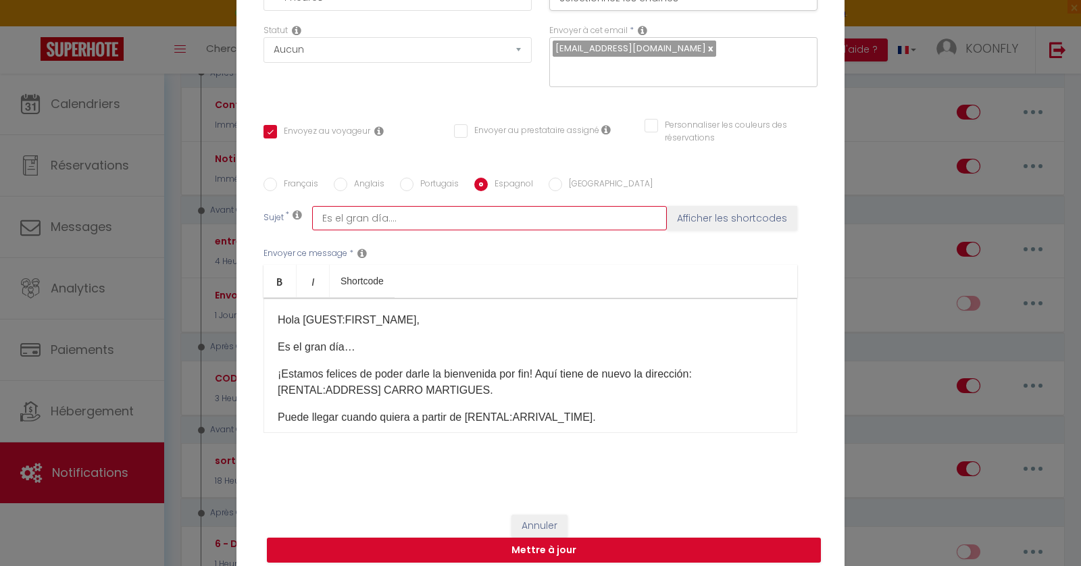
checkbox input "false"
type input "Es el gran día...."
click at [552, 178] on input "[GEOGRAPHIC_DATA]" at bounding box center [556, 185] width 14 height 14
radio input "true"
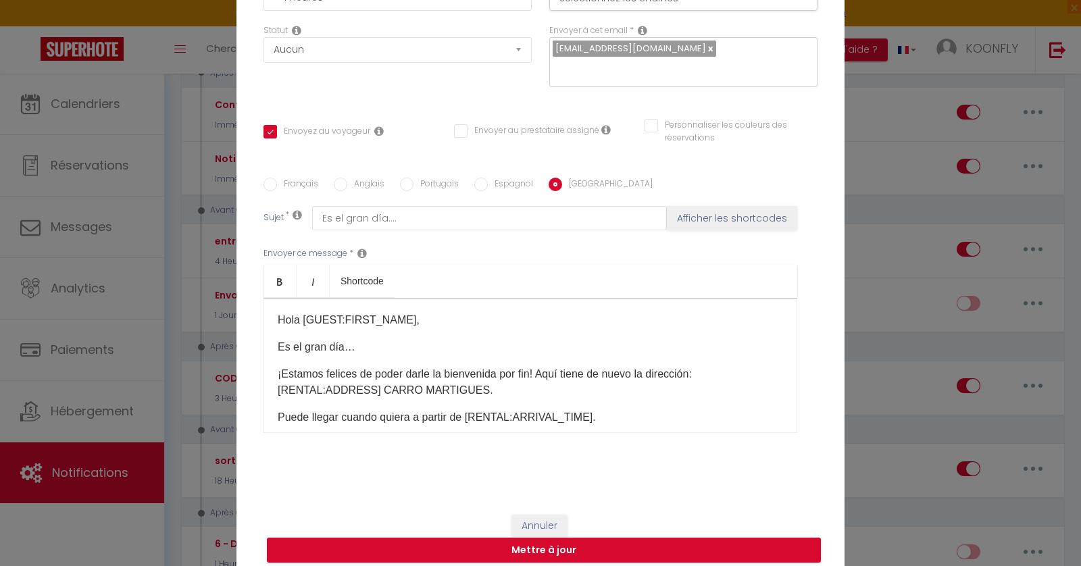
checkbox input "true"
checkbox input "false"
click at [485, 230] on div "Envoyer ce message * Bold Italic Shortcode Rich text editor [PERSON_NAME] [GUES…" at bounding box center [541, 340] width 554 height 220
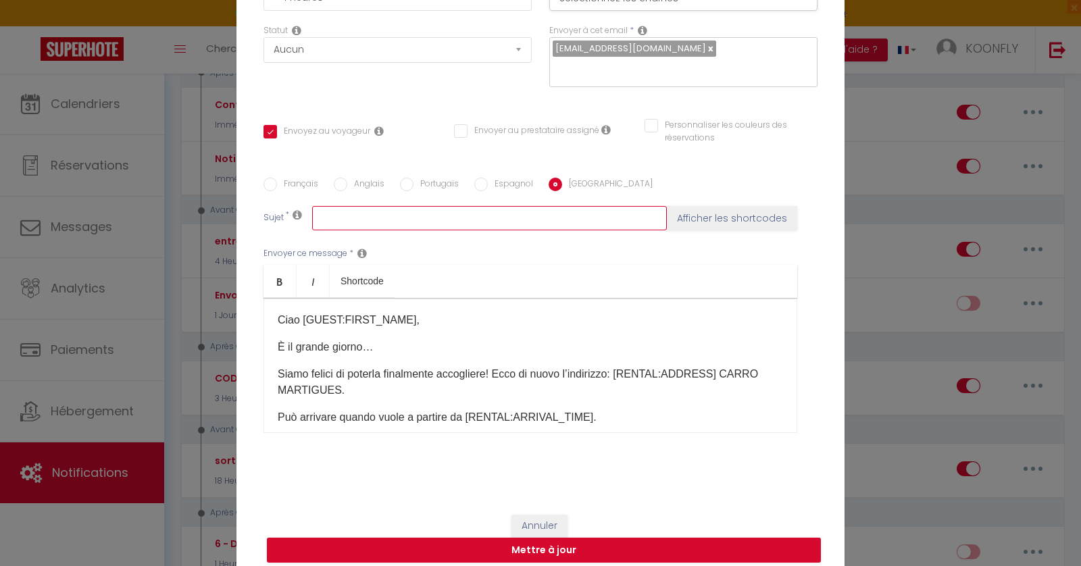
click at [489, 213] on input "text" at bounding box center [489, 218] width 355 height 24
paste input "È il grande giorno"
type input "È il grande giorno"
checkbox input "true"
checkbox input "false"
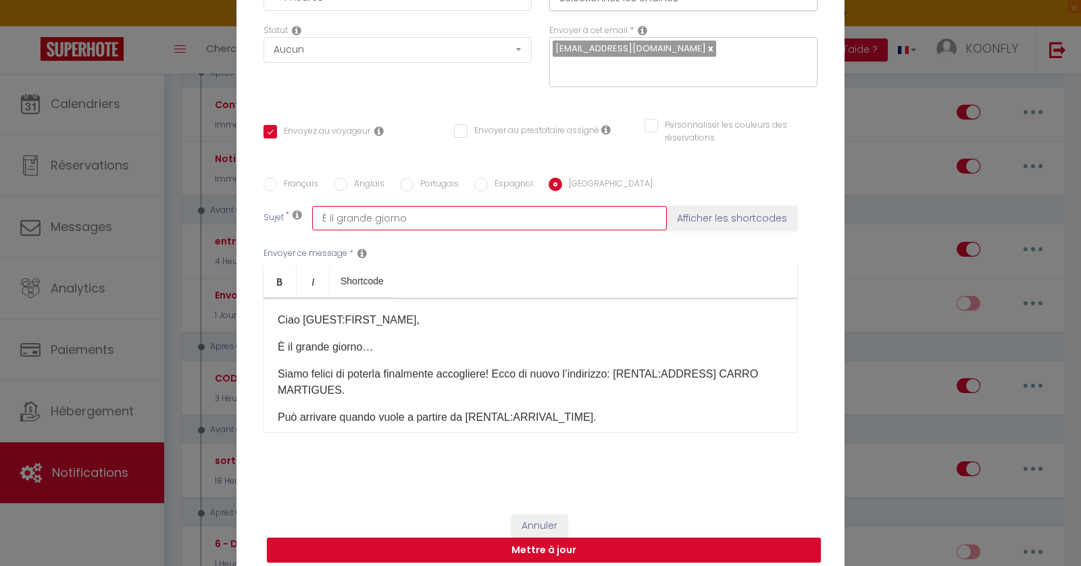
checkbox input "false"
type input "È il grande giorno"
click at [406, 178] on input "Portugais" at bounding box center [407, 185] width 14 height 14
radio input "true"
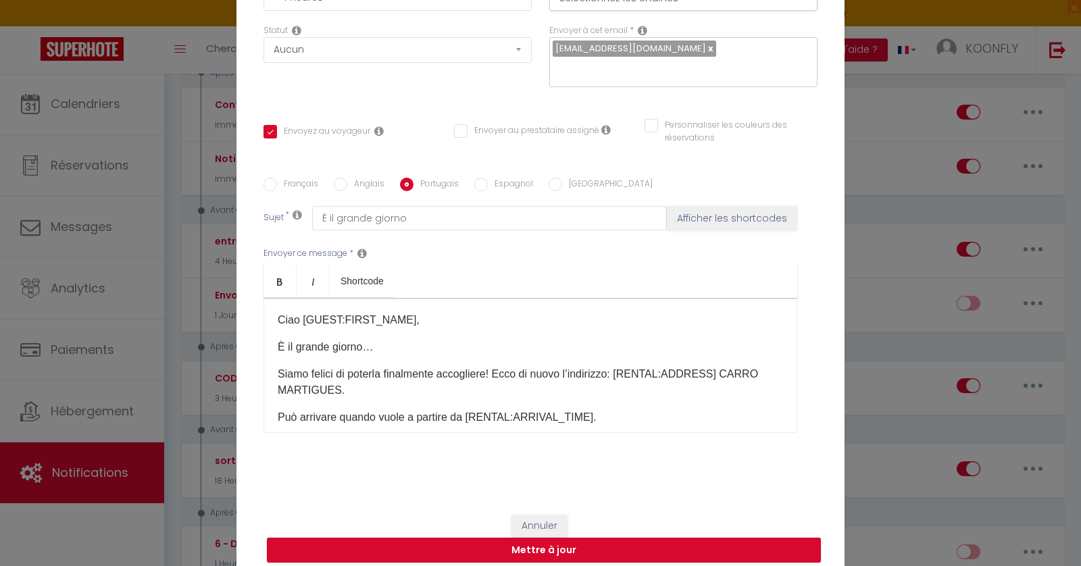
checkbox input "true"
checkbox input "false"
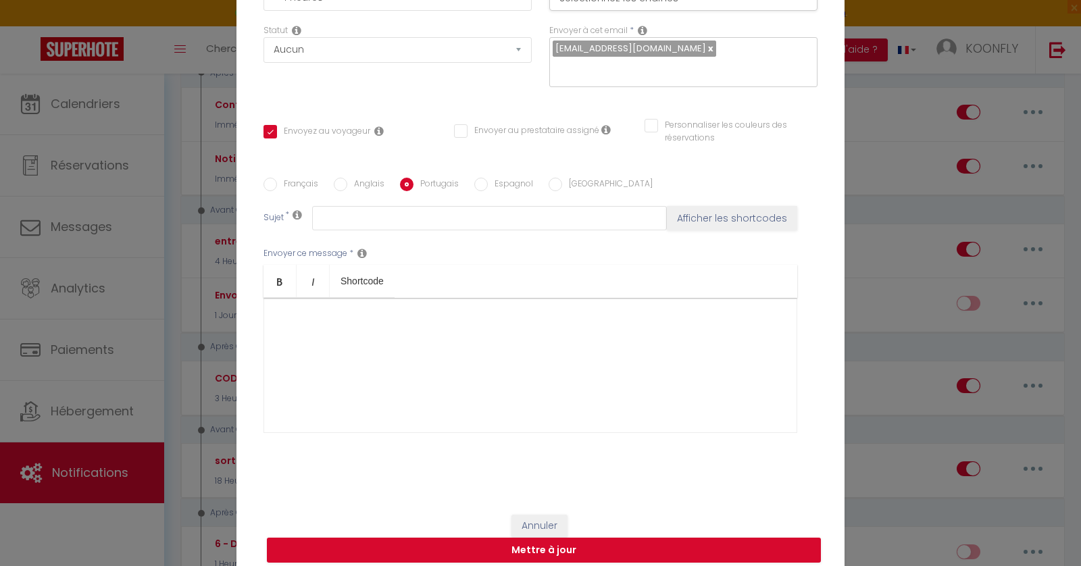
click at [346, 178] on input "Anglais" at bounding box center [341, 185] width 14 height 14
radio input "true"
checkbox input "true"
checkbox input "false"
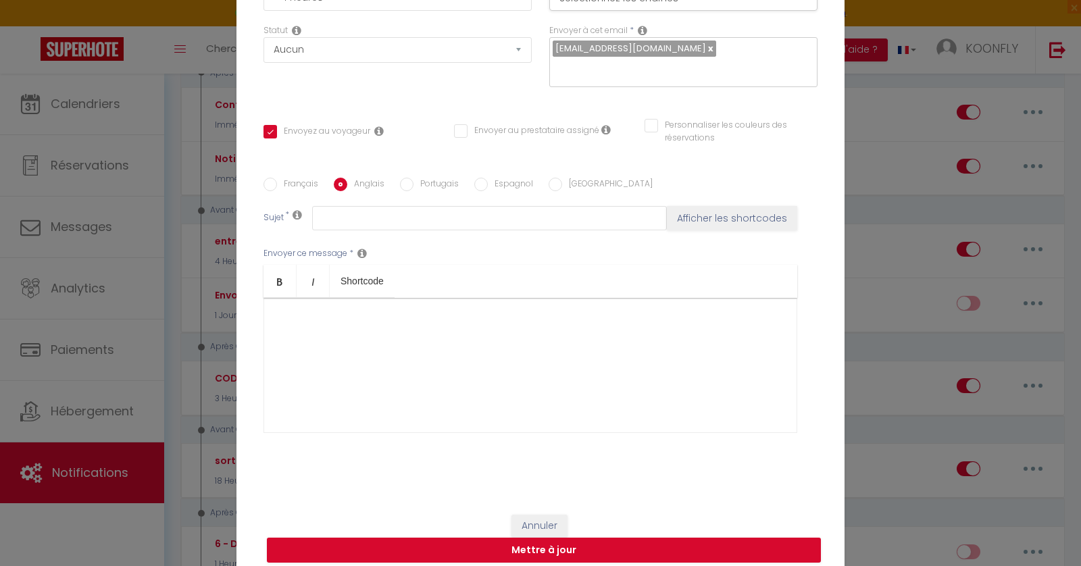
type input "Confirm your arrival - [BOOKING:ID] - [GUEST:FIRST_NAME] [GUEST:LAST_NAME] - [R…"
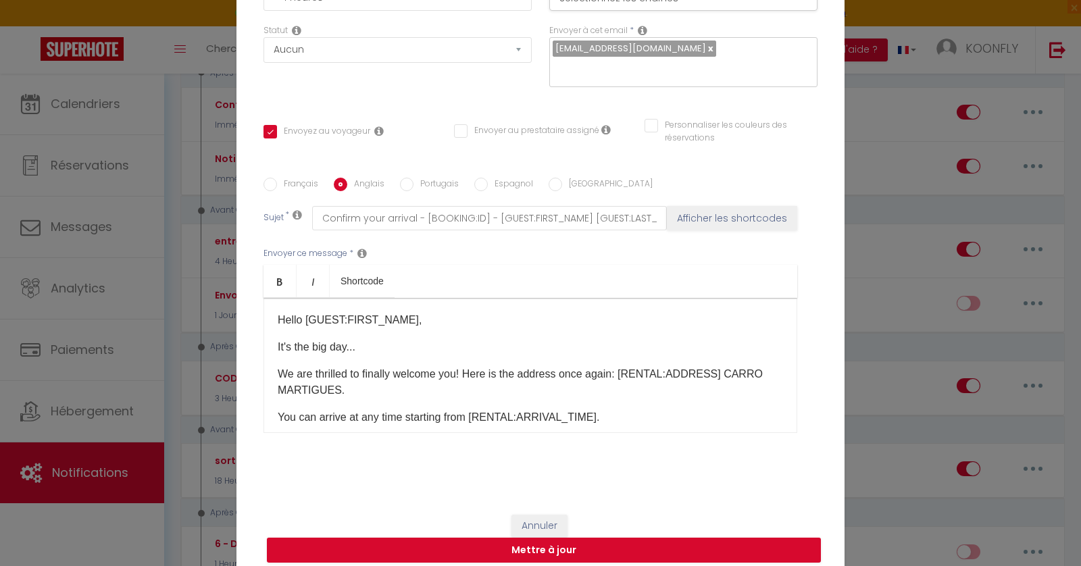
click at [406, 178] on input "Portugais" at bounding box center [407, 185] width 14 height 14
radio input "true"
checkbox input "true"
checkbox input "false"
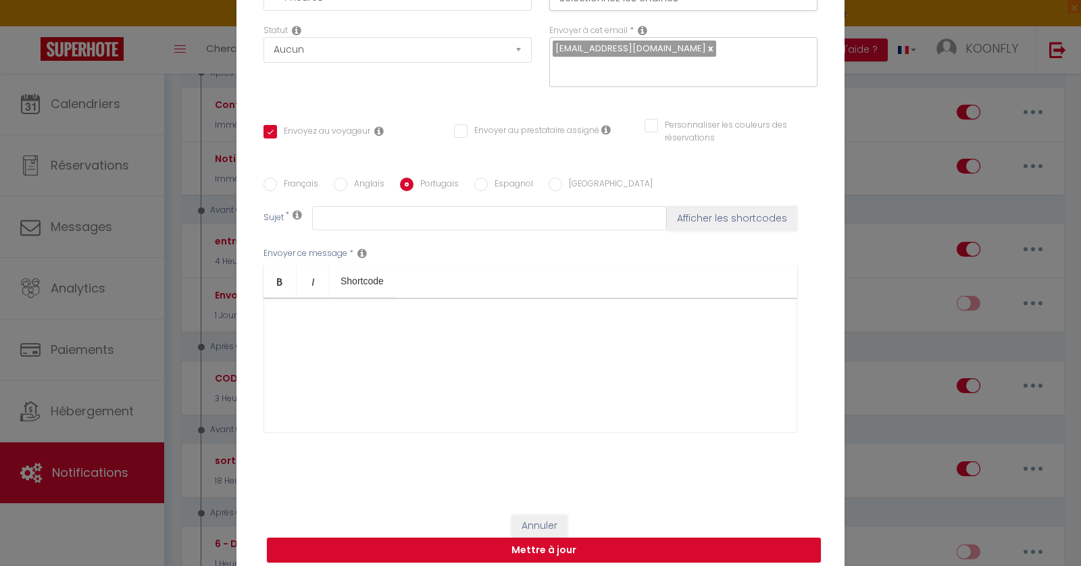
click at [383, 301] on div at bounding box center [531, 365] width 534 height 135
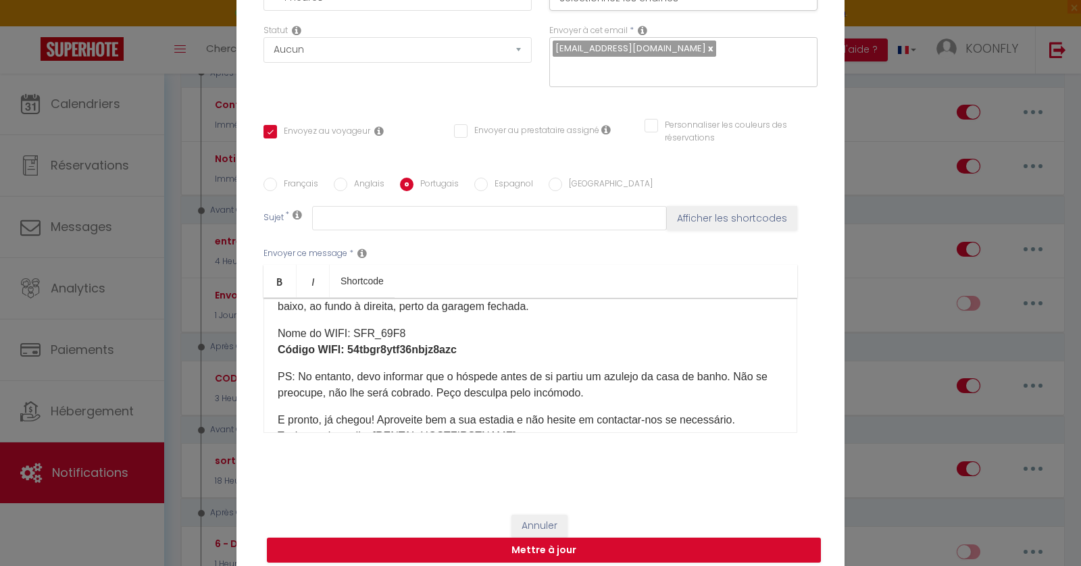
scroll to position [495, 0]
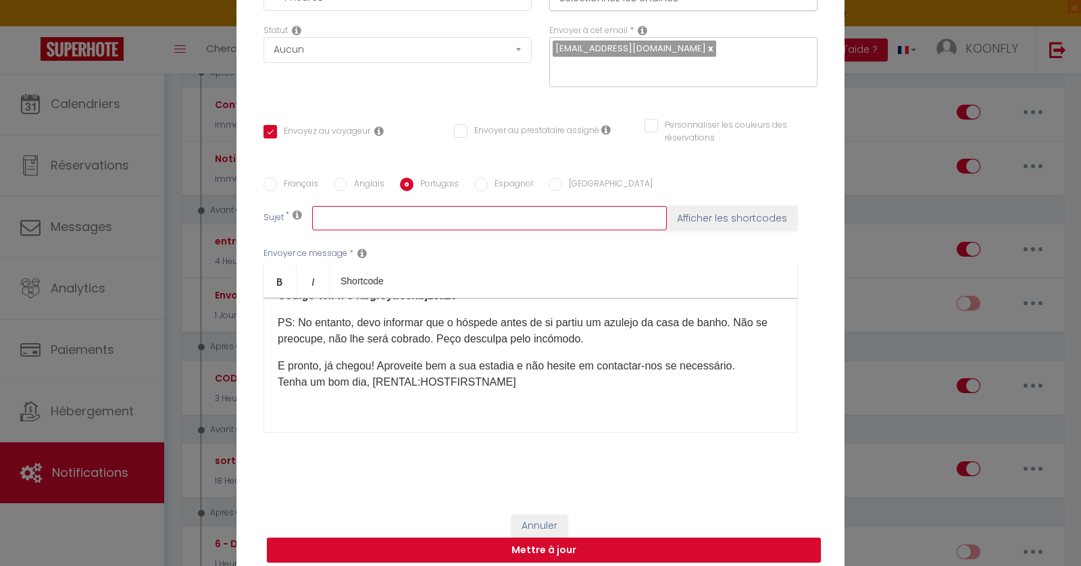
click at [384, 215] on input "text" at bounding box center [489, 218] width 355 height 24
paste input "É o grande dia"
type input "É o grande dia"
checkbox input "true"
checkbox input "false"
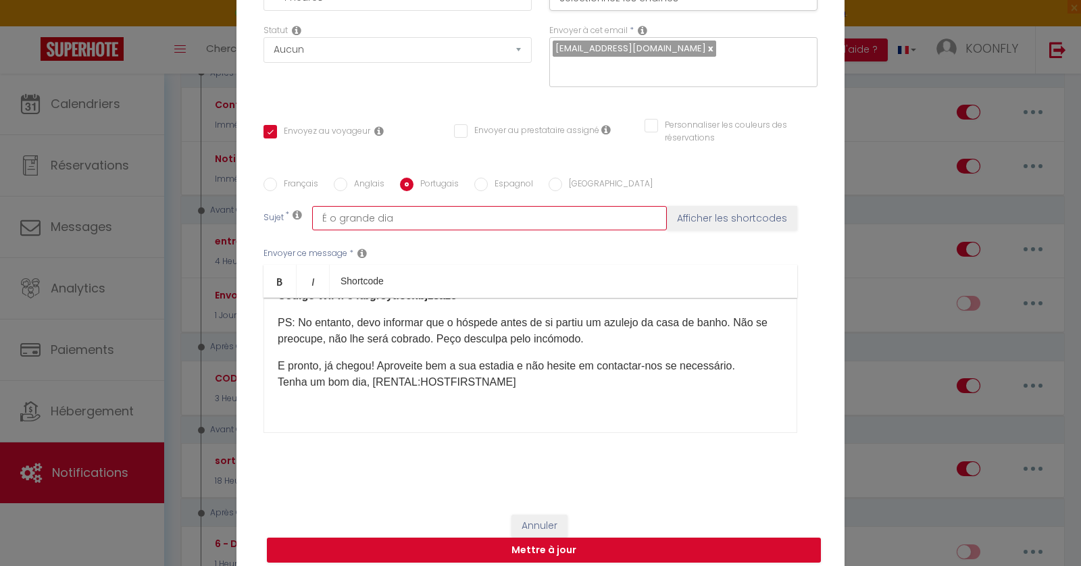
checkbox input "false"
type input "É o grande dia"
click at [515, 538] on button "Mettre à jour" at bounding box center [544, 551] width 554 height 26
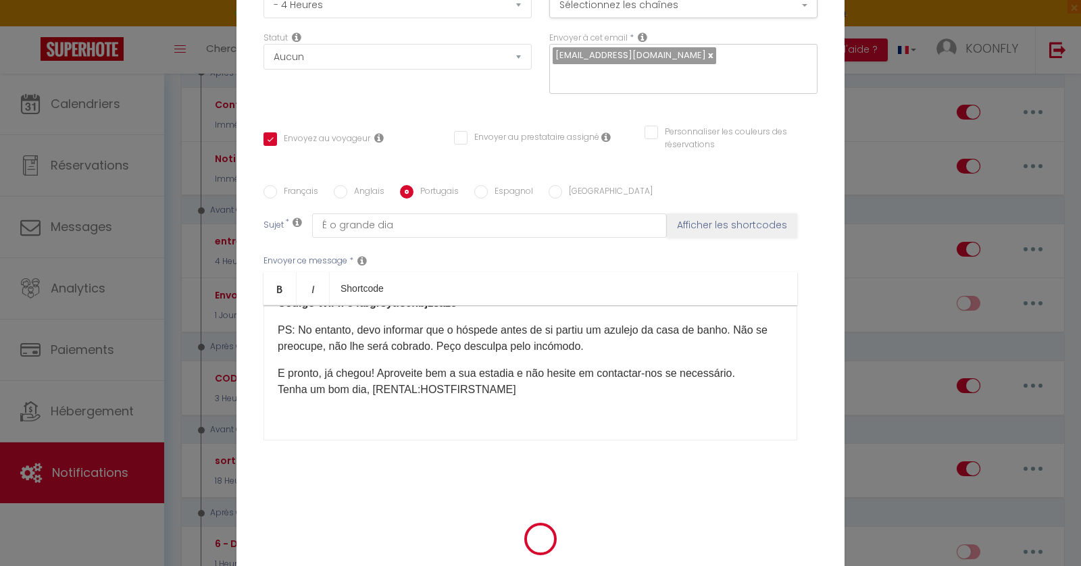
checkbox input "true"
checkbox input "false"
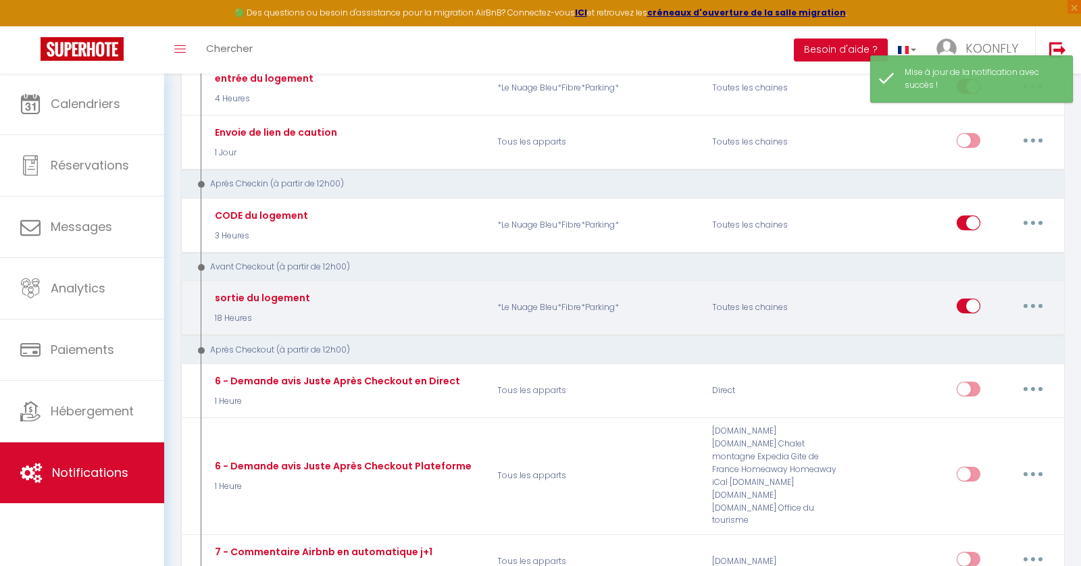
scroll to position [410, 0]
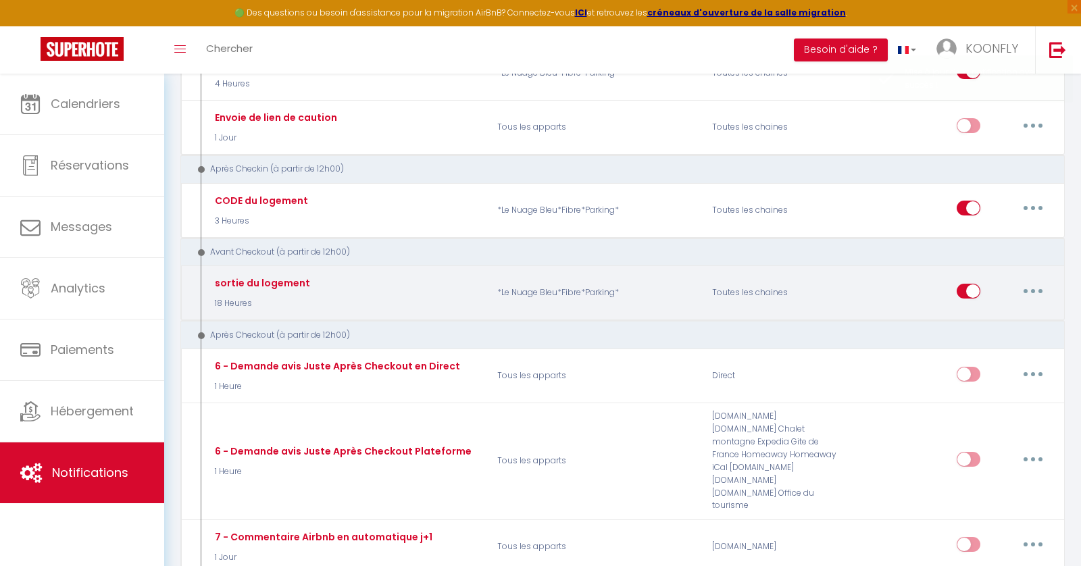
click at [1034, 289] on icon "button" at bounding box center [1033, 291] width 4 height 4
click at [981, 312] on link "Editer" at bounding box center [998, 321] width 100 height 23
type input "sortie du logement"
select select "4"
select select "18 Heures"
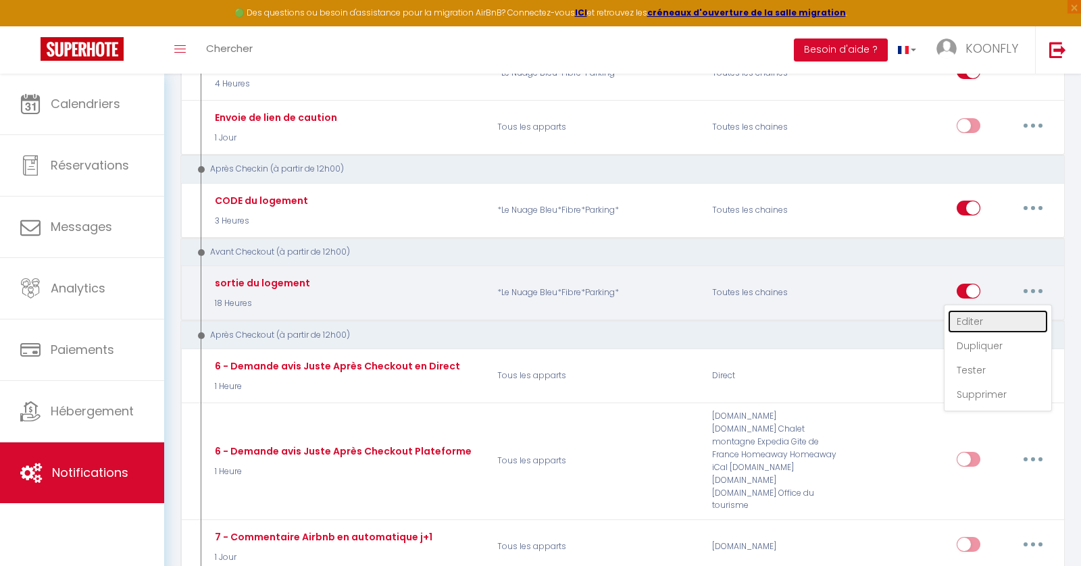
select select
checkbox input "true"
checkbox input "false"
radio input "true"
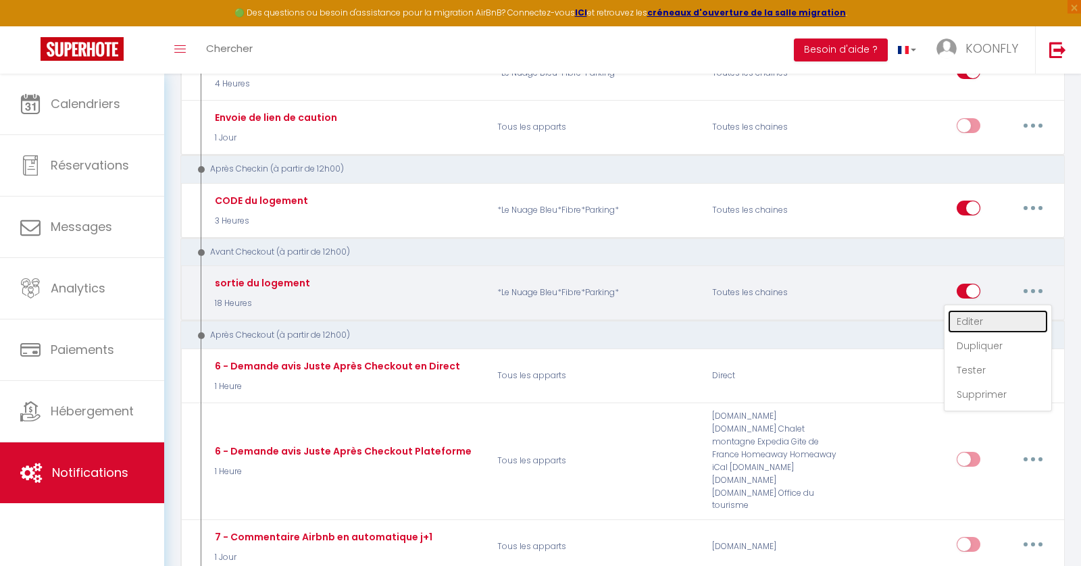
type input "C'est bientôt le départ..."
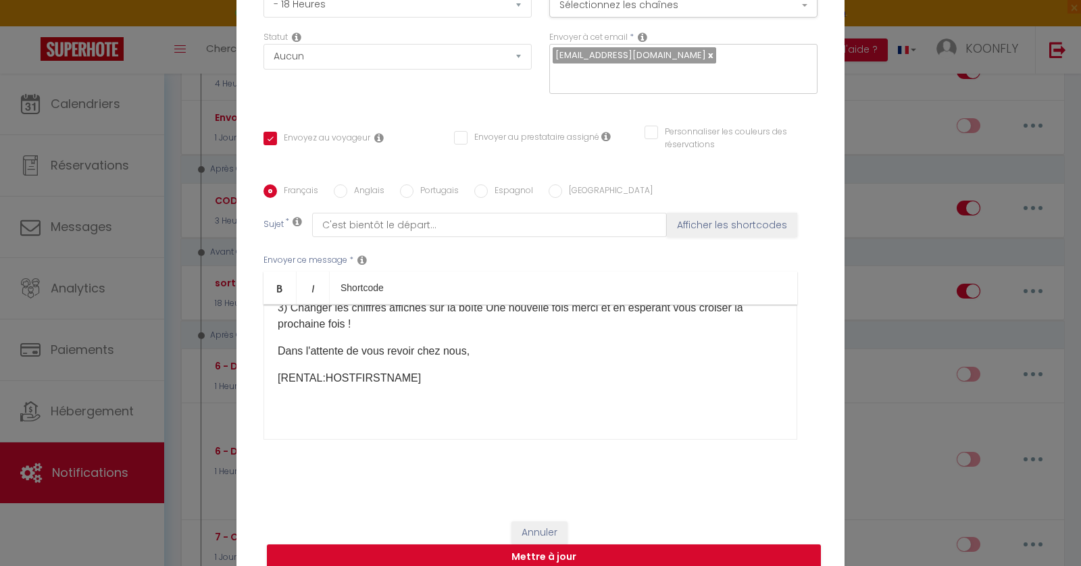
scroll to position [0, 0]
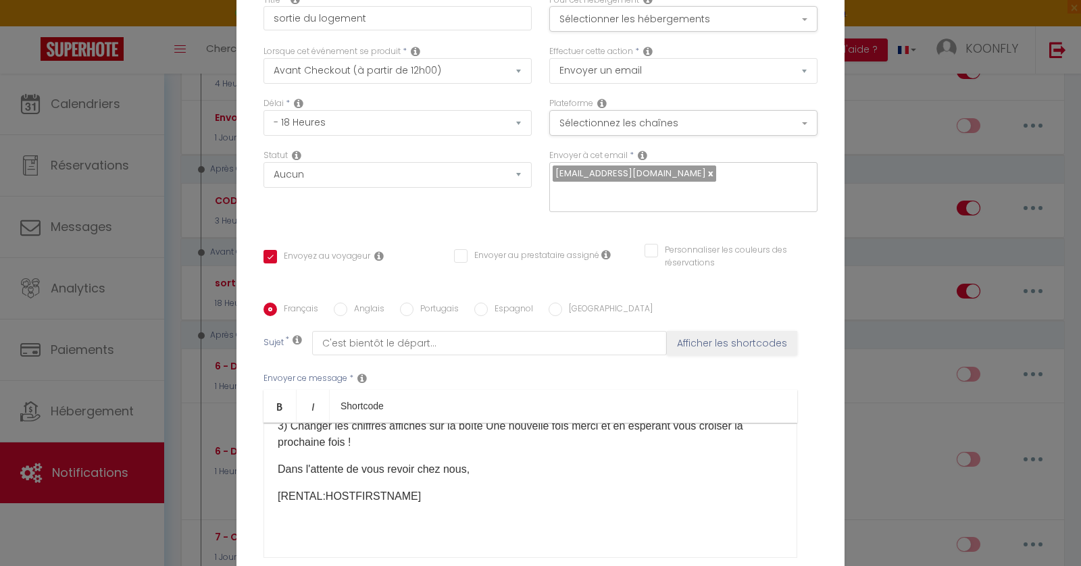
click at [877, 173] on div "Modifier la notification × Titre * sortie du logement Pour cet hébergement Séle…" at bounding box center [540, 283] width 1081 height 566
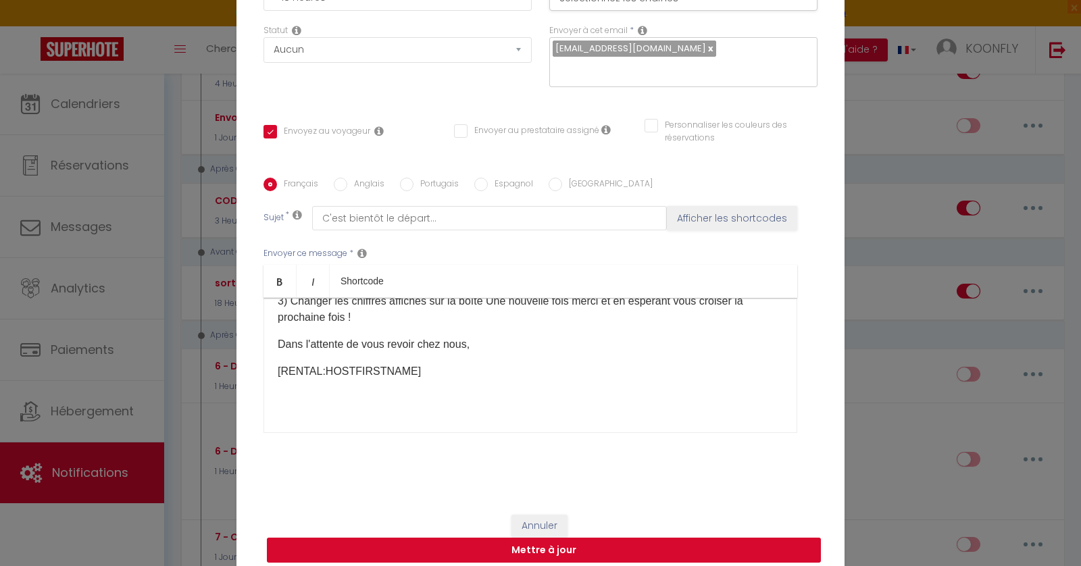
click at [564, 546] on button "Mettre à jour" at bounding box center [544, 551] width 554 height 26
checkbox input "true"
checkbox input "false"
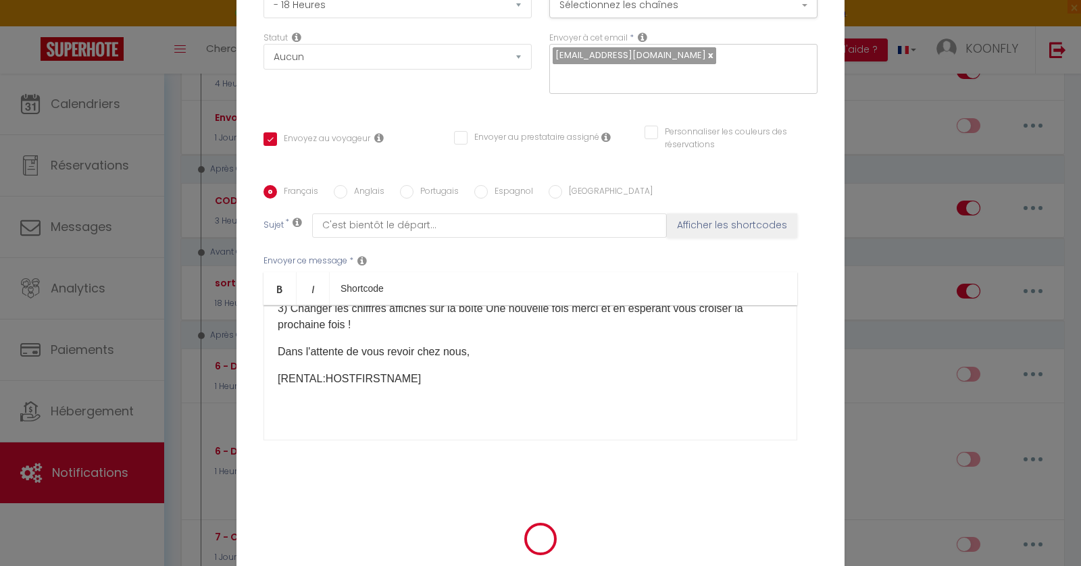
scroll to position [118, 0]
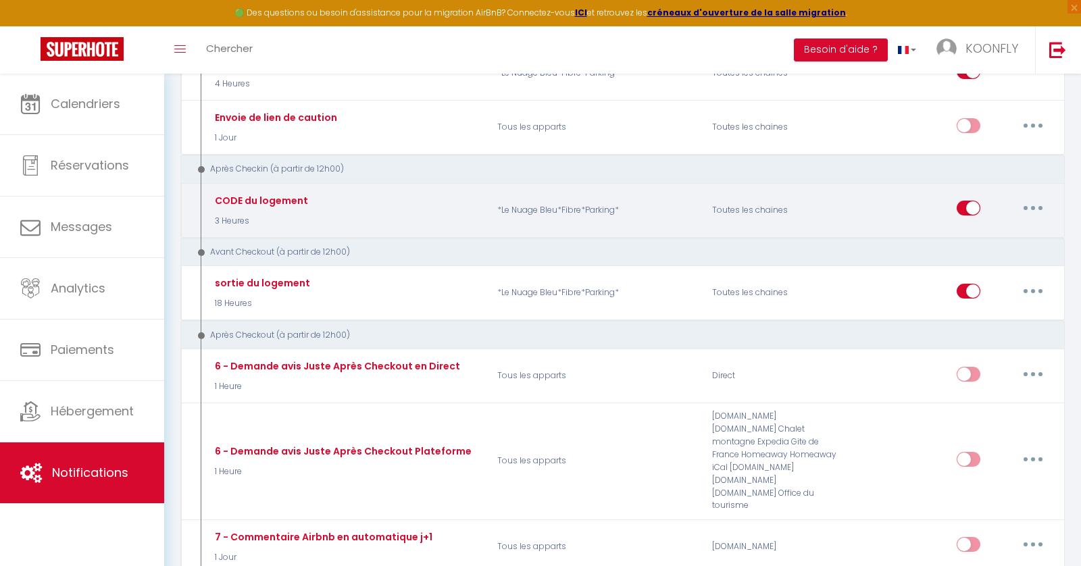
click at [1030, 200] on button "button" at bounding box center [1033, 208] width 38 height 22
click at [975, 231] on link "Editer" at bounding box center [998, 239] width 100 height 23
type input "CODE du logement"
select select "3"
select select "3 Heures"
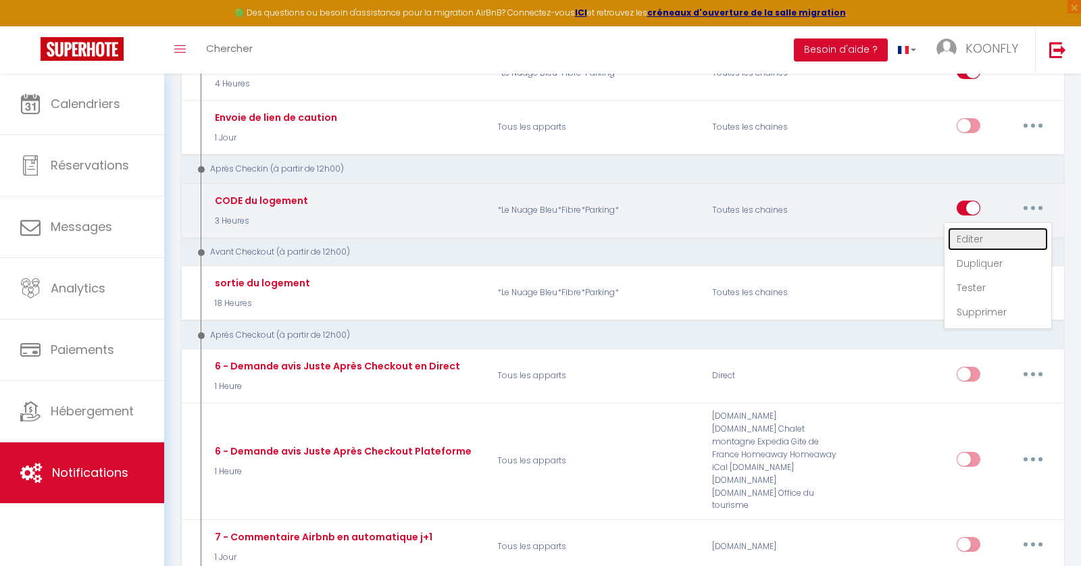
select select
checkbox input "true"
checkbox input "false"
radio input "true"
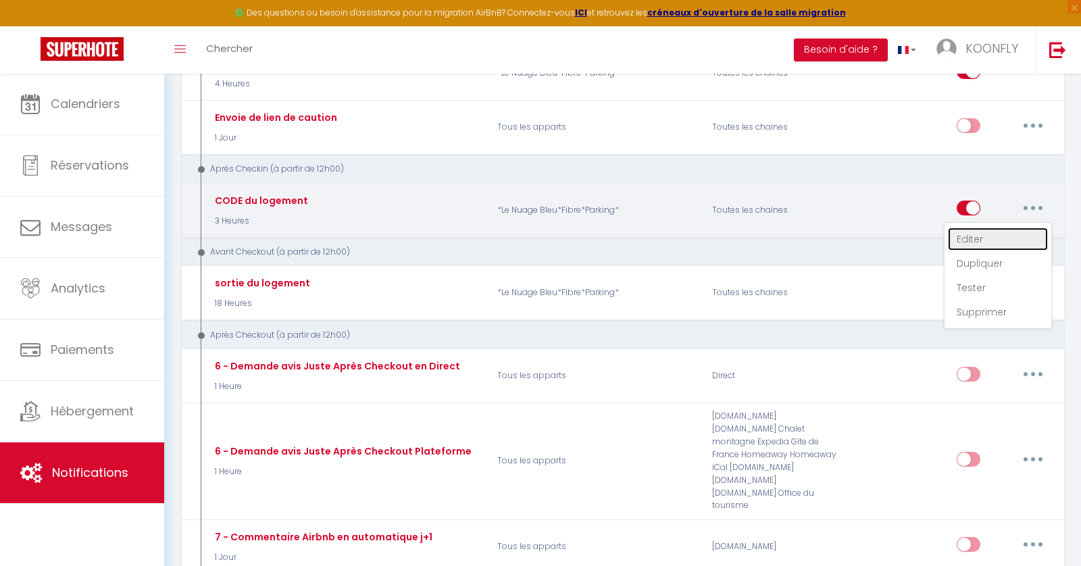
type input "Voici le CODE d'accès …"
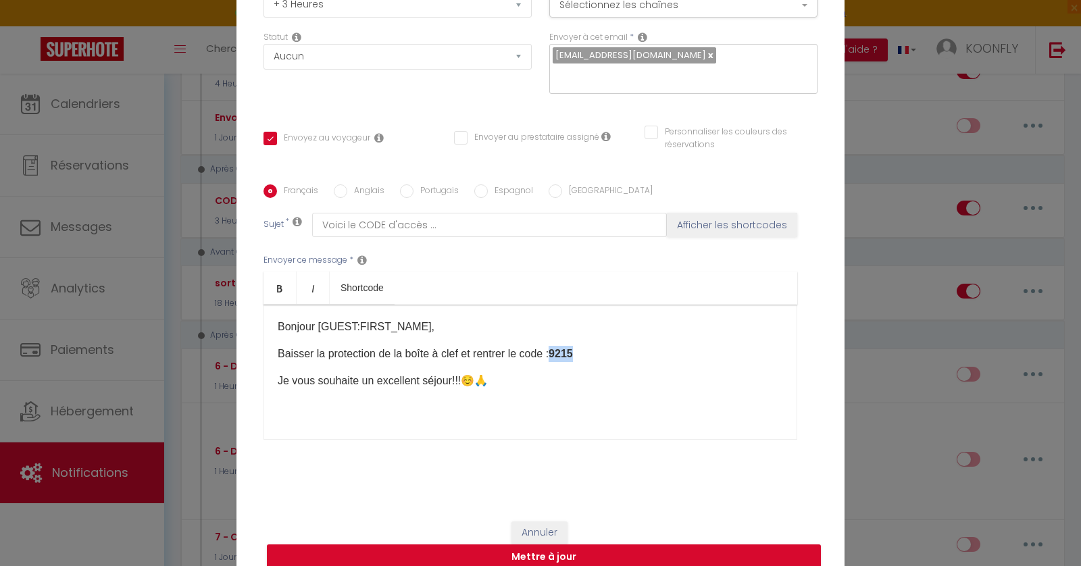
drag, startPoint x: 594, startPoint y: 341, endPoint x: 562, endPoint y: 341, distance: 32.4
click at [562, 346] on p "​​Baisser la protection de la boîte à clef et rentrer le code : 9215" at bounding box center [531, 354] width 506 height 16
click at [562, 346] on p "​​Baisser la protection de la boîte à clef et rentrer le code :2801" at bounding box center [531, 354] width 506 height 16
drag, startPoint x: 587, startPoint y: 345, endPoint x: 565, endPoint y: 345, distance: 22.3
click at [565, 346] on p "​​Baisser la protection de la boîte à clef et rentrer le code : 2801" at bounding box center [531, 354] width 506 height 16
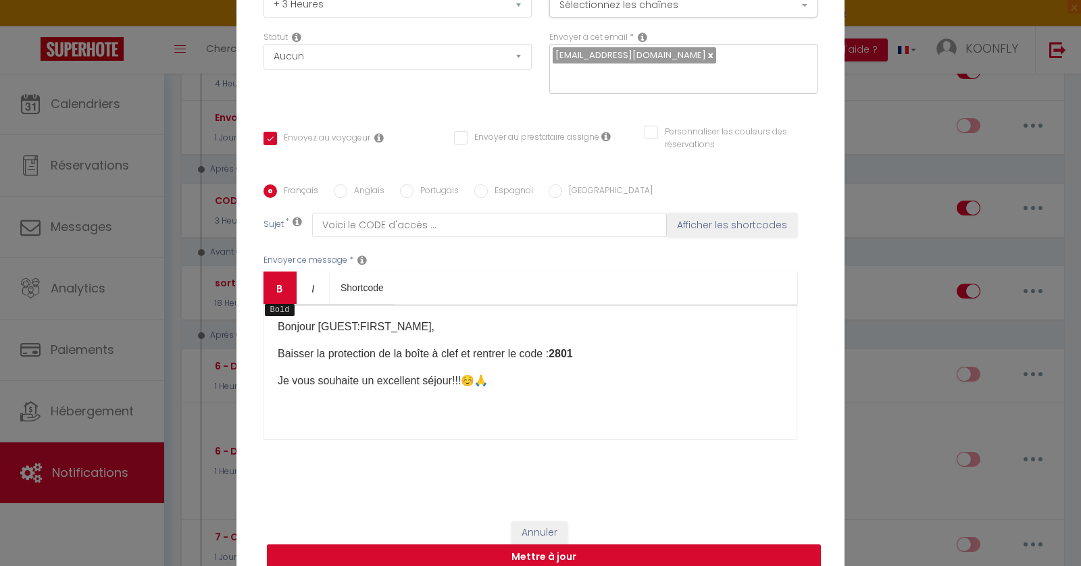
click at [279, 283] on icon "Bold" at bounding box center [279, 288] width 11 height 11
click at [559, 393] on div "Bonjour [GUEST:FIRST_NAME], ​​Baisser la protection de la boîte à clef et rentr…" at bounding box center [531, 372] width 534 height 135
drag, startPoint x: 595, startPoint y: 343, endPoint x: 562, endPoint y: 343, distance: 32.4
click at [562, 346] on p "​​Baisser la protection de la boîte à clef et rentrer le code : 2801" at bounding box center [531, 354] width 506 height 16
copy strong "2801"
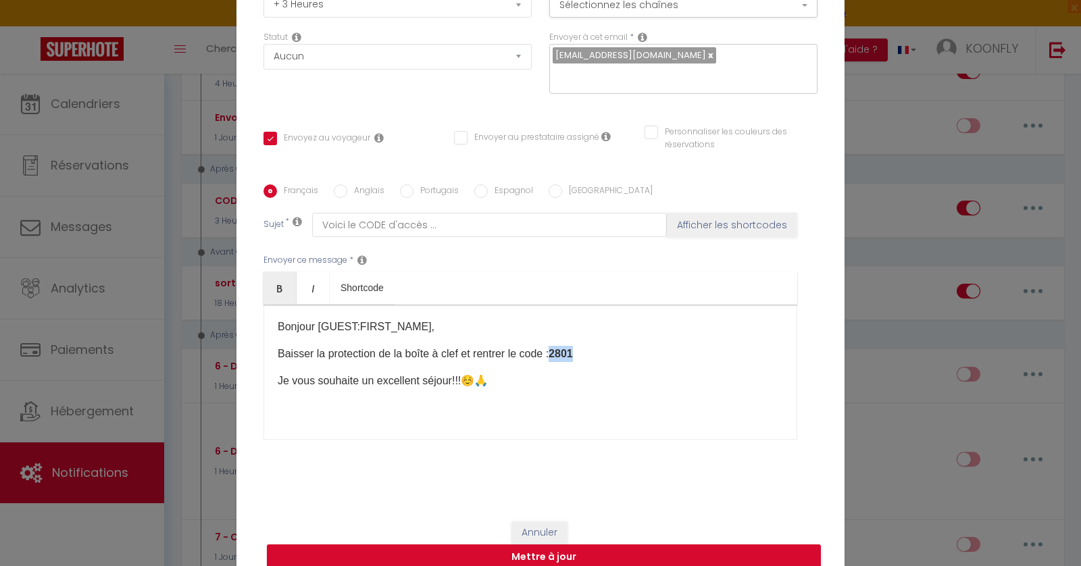
click at [334, 185] on input "Anglais" at bounding box center [341, 192] width 14 height 14
radio input "true"
checkbox input "true"
checkbox input "false"
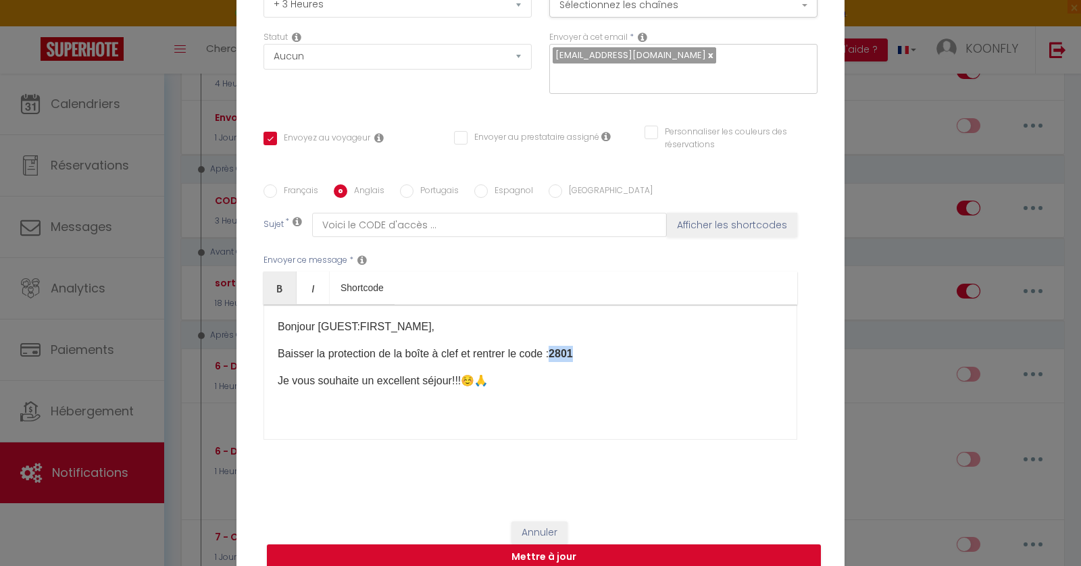
type input "ACCES CODE"
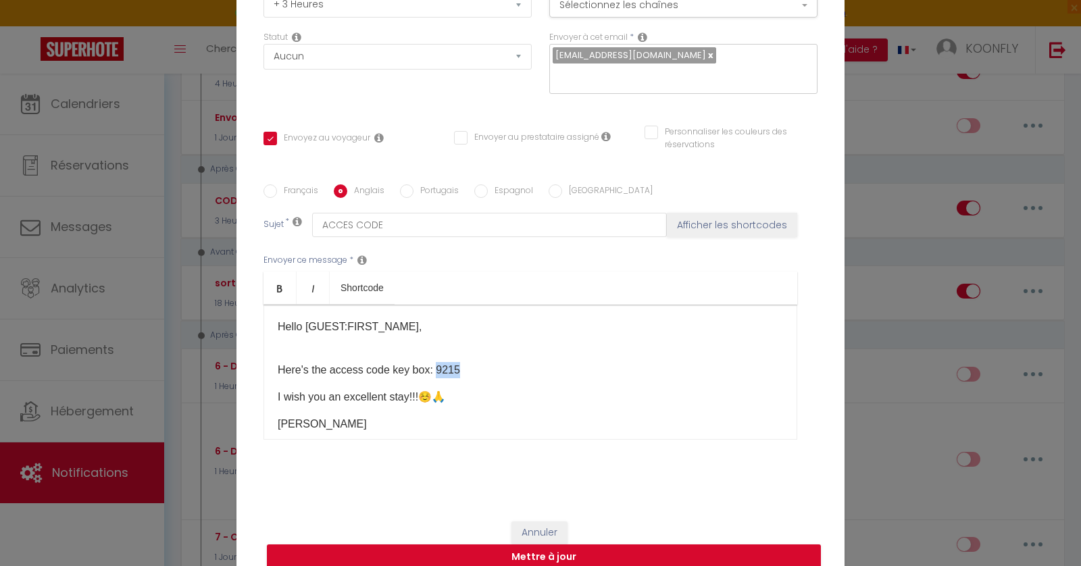
drag, startPoint x: 459, startPoint y: 362, endPoint x: 435, endPoint y: 361, distance: 24.3
click at [435, 361] on p "Here's the access code key box: 9215" at bounding box center [531, 362] width 506 height 32
click at [407, 185] on input "Portugais" at bounding box center [407, 192] width 14 height 14
radio input "true"
checkbox input "true"
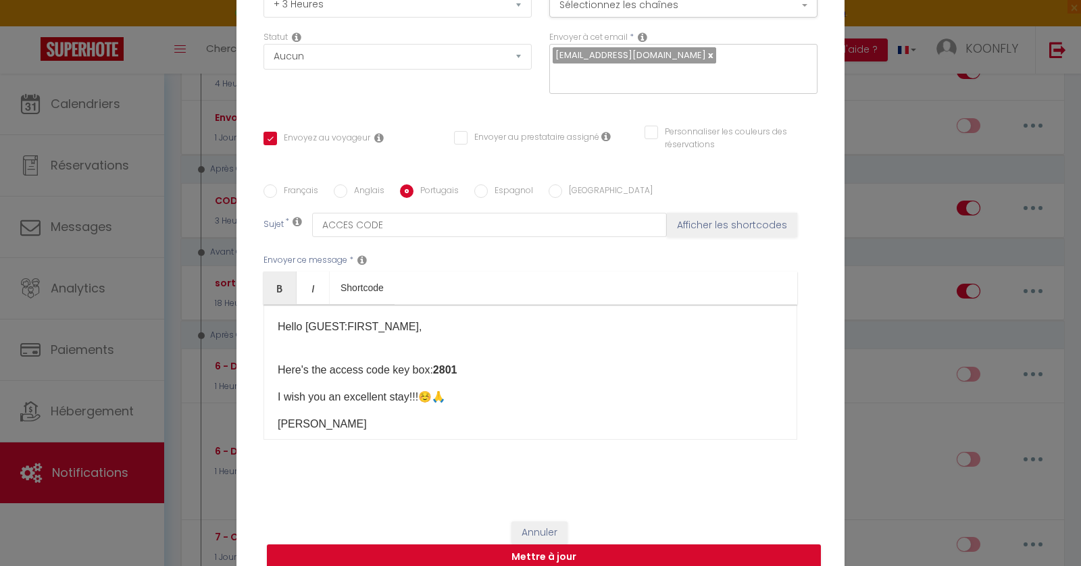
checkbox input "false"
type input "código de acesso"
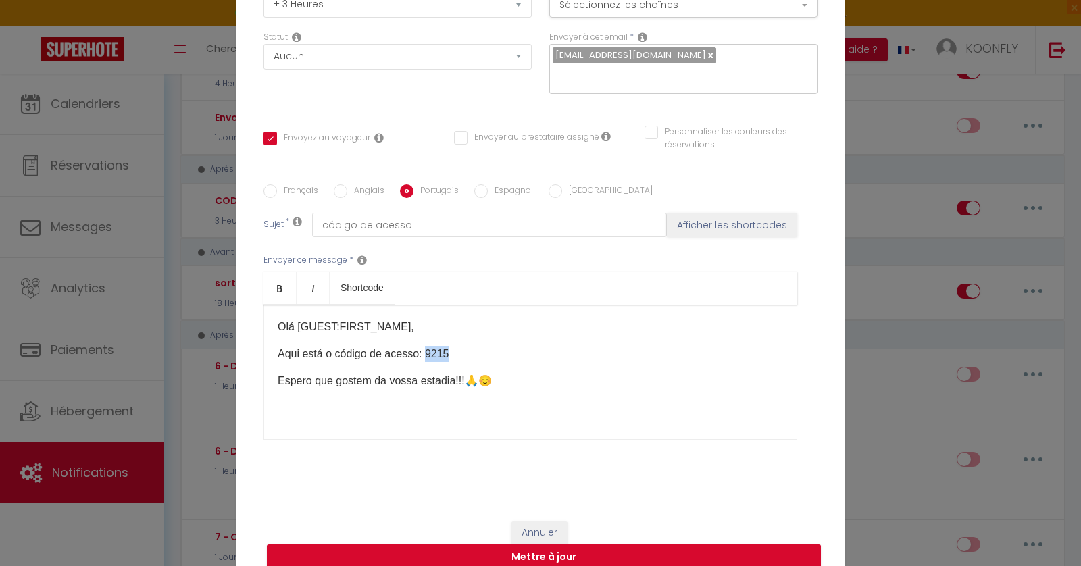
drag, startPoint x: 450, startPoint y: 345, endPoint x: 424, endPoint y: 343, distance: 25.8
click at [424, 346] on p "Aqui está o código de acesso: 9215" at bounding box center [531, 354] width 506 height 16
click at [478, 185] on input "Espagnol" at bounding box center [481, 192] width 14 height 14
radio input "true"
checkbox input "true"
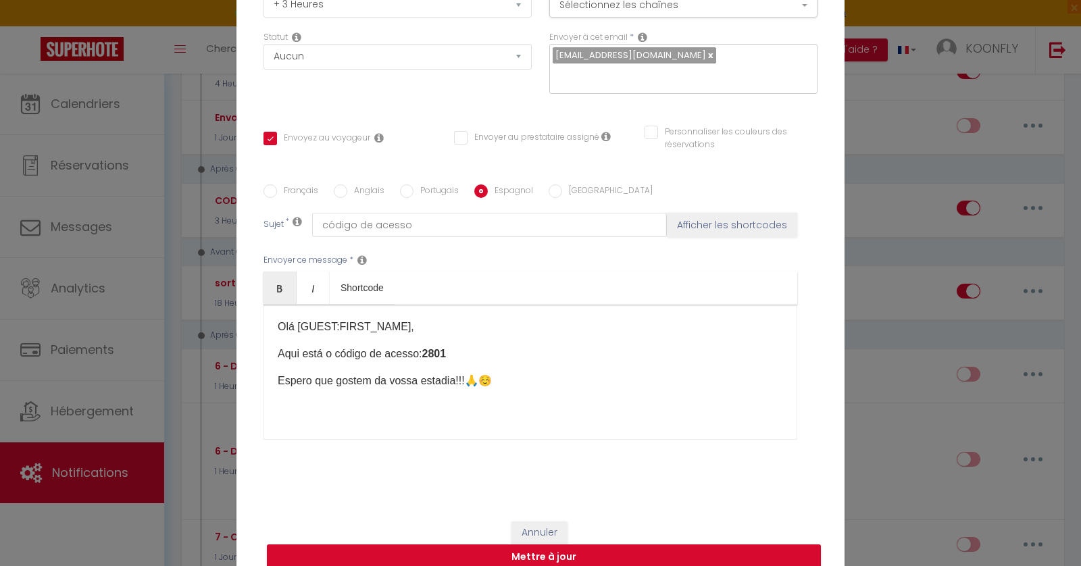
checkbox input "false"
drag, startPoint x: 588, startPoint y: 346, endPoint x: 566, endPoint y: 345, distance: 22.3
click at [566, 346] on p "Bajar la protección de la caja de llaves y entrar el código: 9215" at bounding box center [531, 354] width 506 height 16
click at [549, 185] on input "[GEOGRAPHIC_DATA]" at bounding box center [556, 192] width 14 height 14
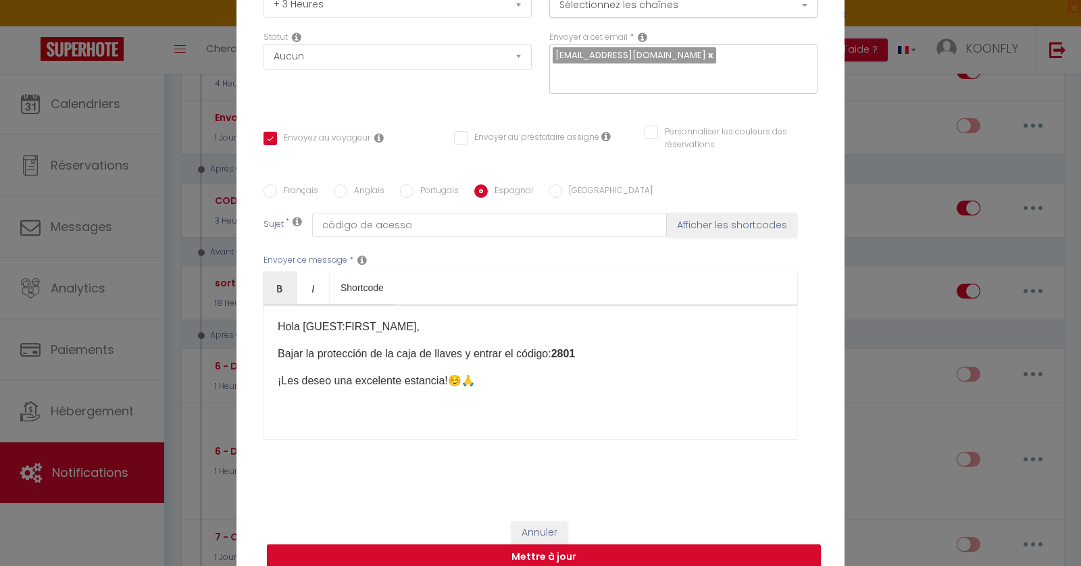
radio input "true"
checkbox input "true"
checkbox input "false"
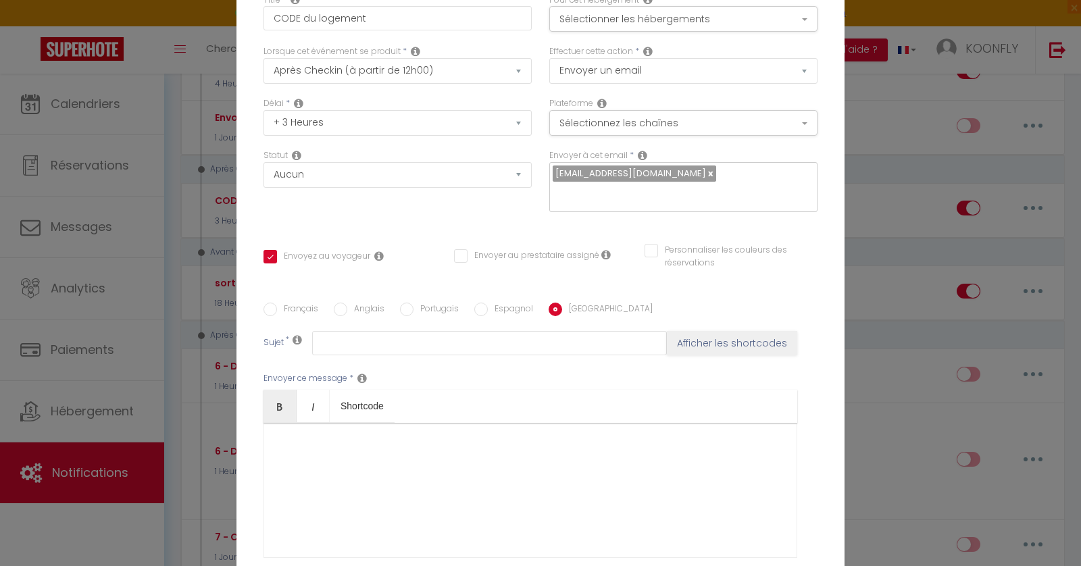
scroll to position [125, 0]
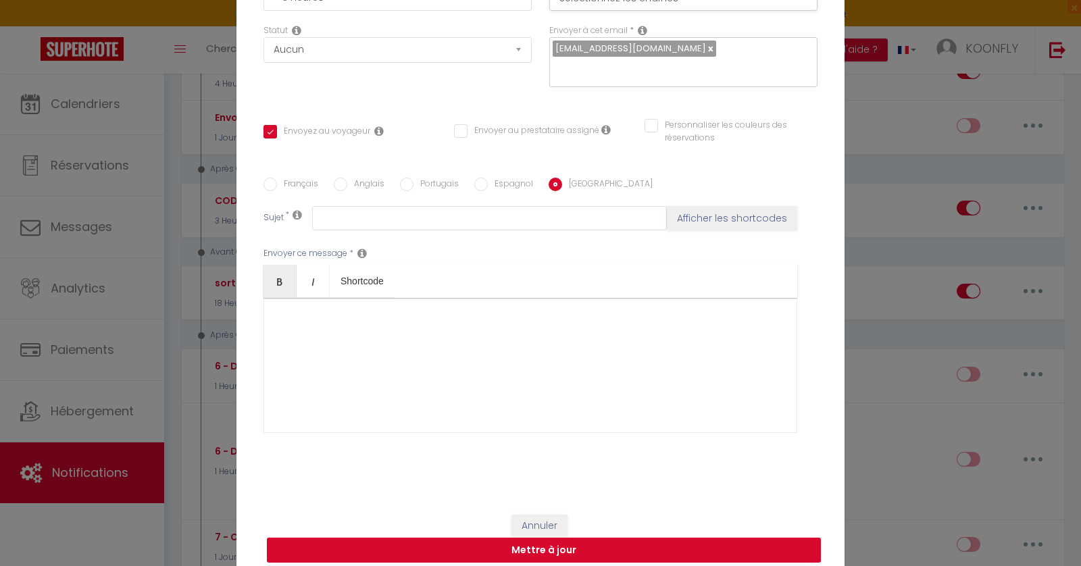
click at [543, 548] on button "Mettre à jour" at bounding box center [544, 551] width 554 height 26
checkbox input "true"
checkbox input "false"
